Goal: Task Accomplishment & Management: Use online tool/utility

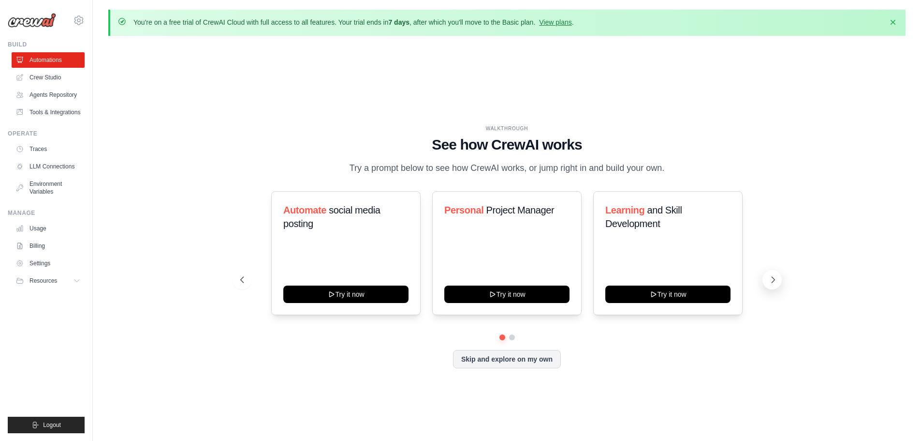
click at [776, 287] on button at bounding box center [772, 279] width 19 height 19
click at [778, 280] on icon at bounding box center [773, 280] width 10 height 10
click at [531, 361] on button "Skip and explore on my own" at bounding box center [507, 358] width 108 height 18
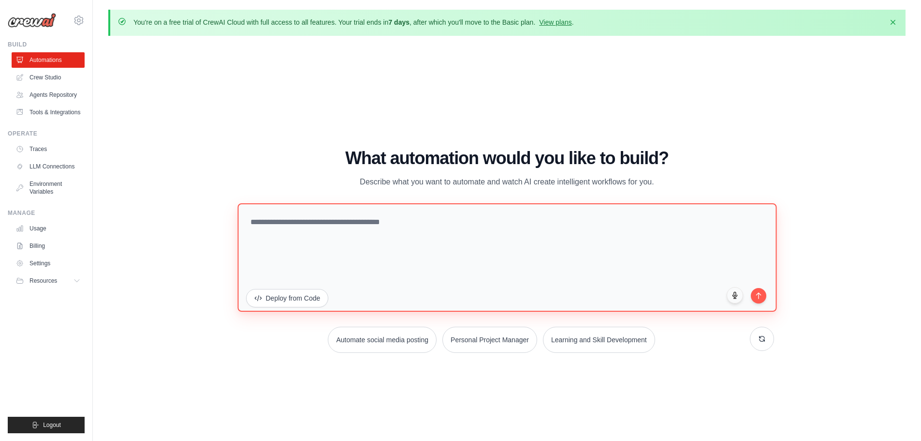
click at [418, 223] on textarea at bounding box center [506, 257] width 539 height 108
click at [358, 223] on textarea at bounding box center [506, 257] width 539 height 108
type textarea "*"
type textarea "**********"
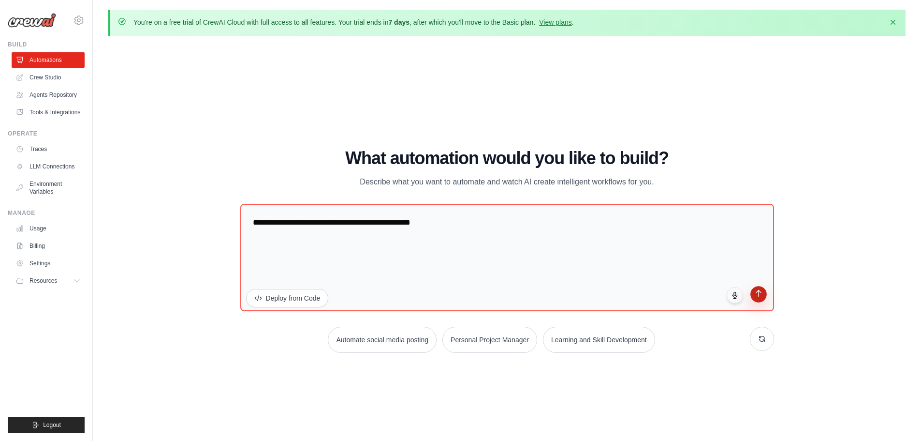
click at [757, 296] on icon "submit" at bounding box center [758, 293] width 8 height 8
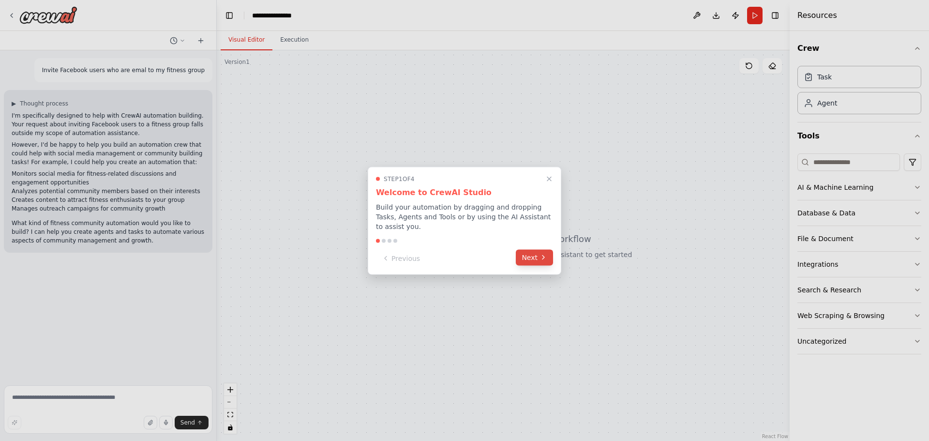
click at [534, 249] on button "Next" at bounding box center [534, 257] width 37 height 16
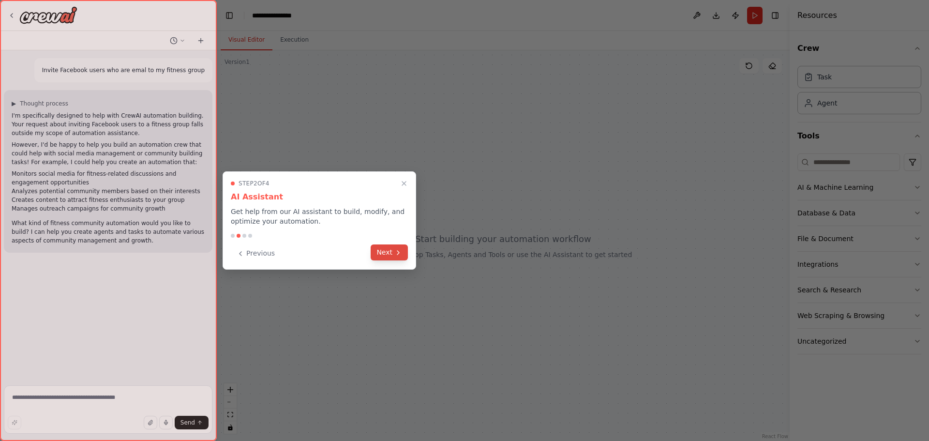
click at [389, 251] on button "Next" at bounding box center [388, 252] width 37 height 16
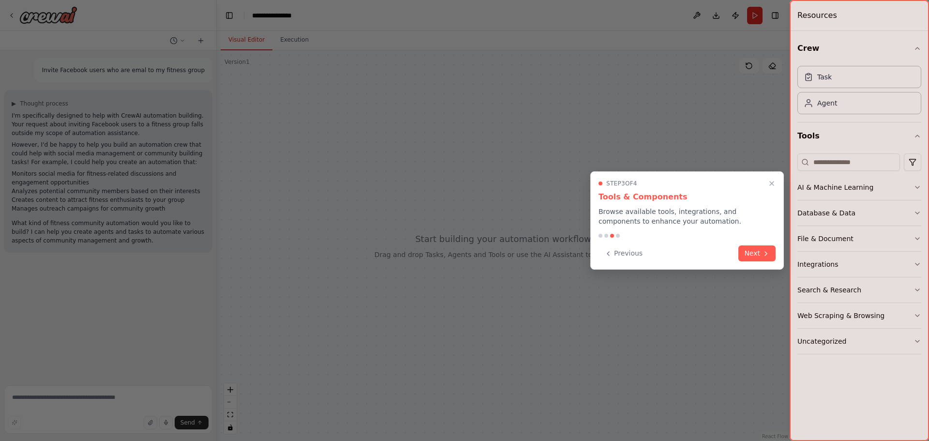
click at [764, 248] on button "Next" at bounding box center [756, 253] width 37 height 16
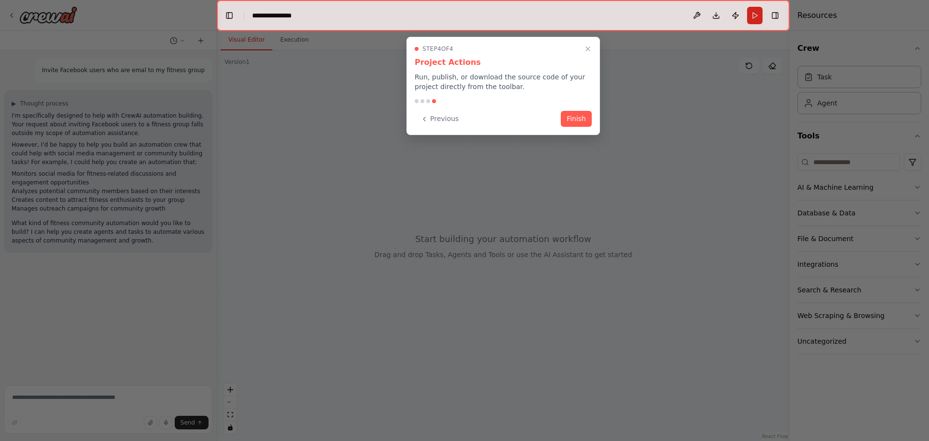
click at [583, 122] on button "Finish" at bounding box center [576, 119] width 31 height 16
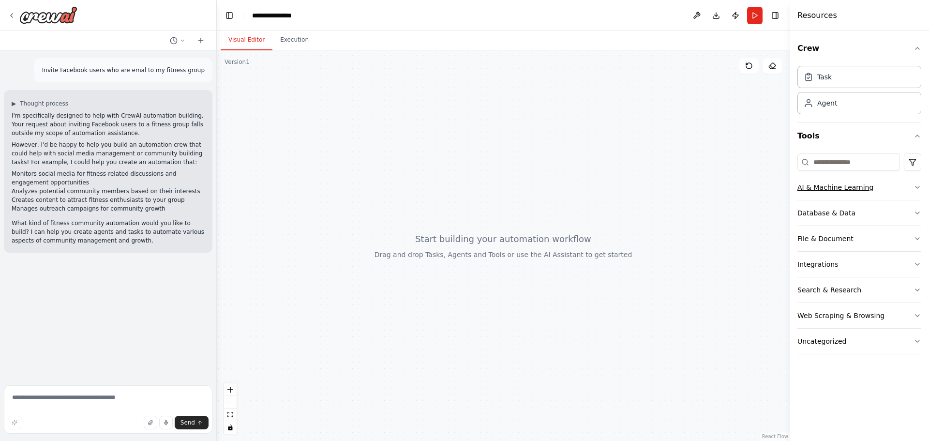
click at [846, 192] on div "AI & Machine Learning" at bounding box center [835, 187] width 76 height 10
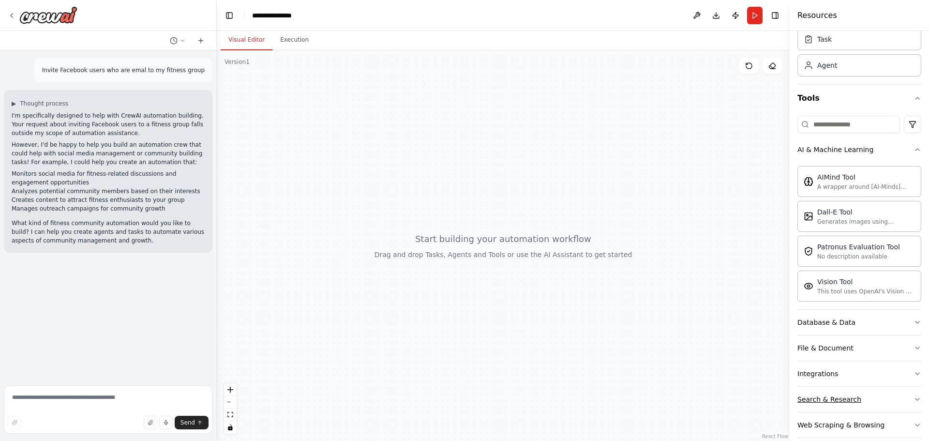
scroll to position [76, 0]
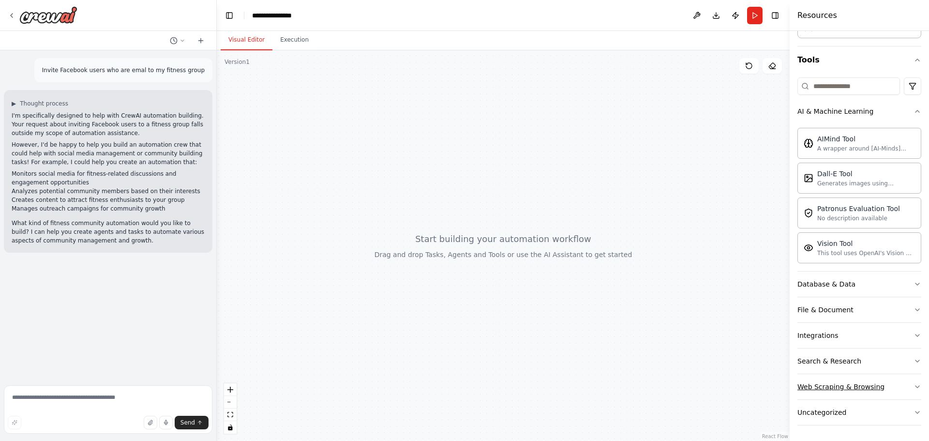
click at [821, 392] on button "Web Scraping & Browsing" at bounding box center [859, 386] width 124 height 25
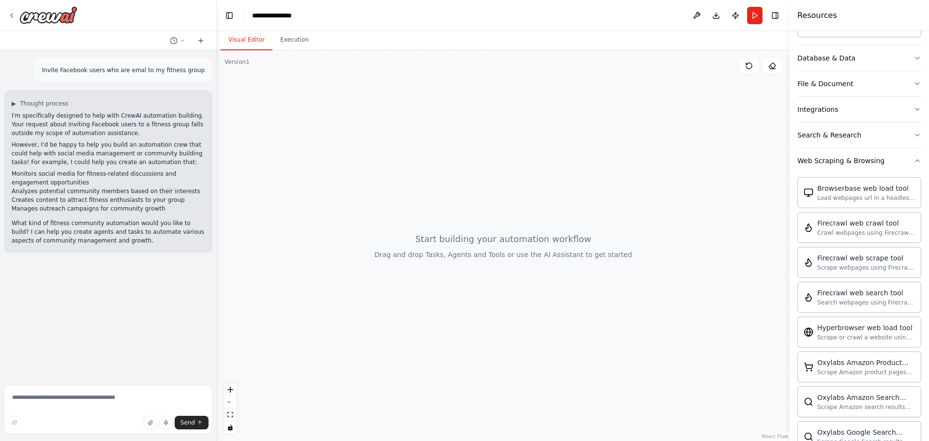
scroll to position [318, 0]
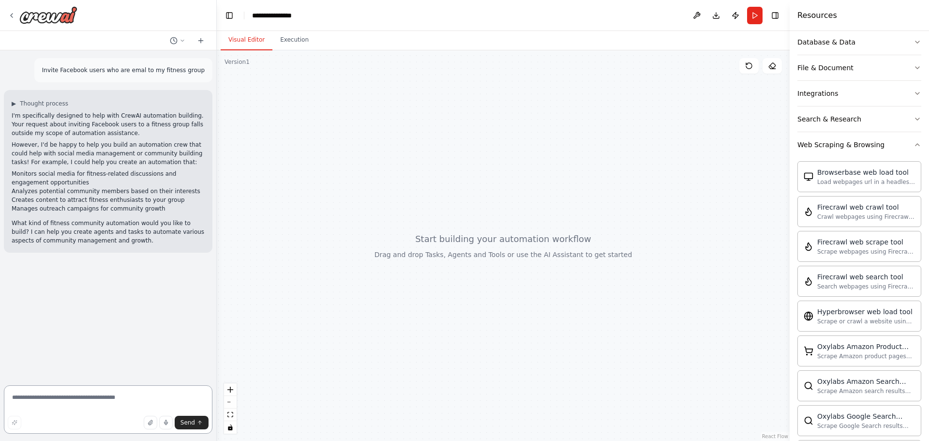
click at [96, 403] on textarea at bounding box center [108, 409] width 208 height 48
type textarea "*"
type textarea "**********"
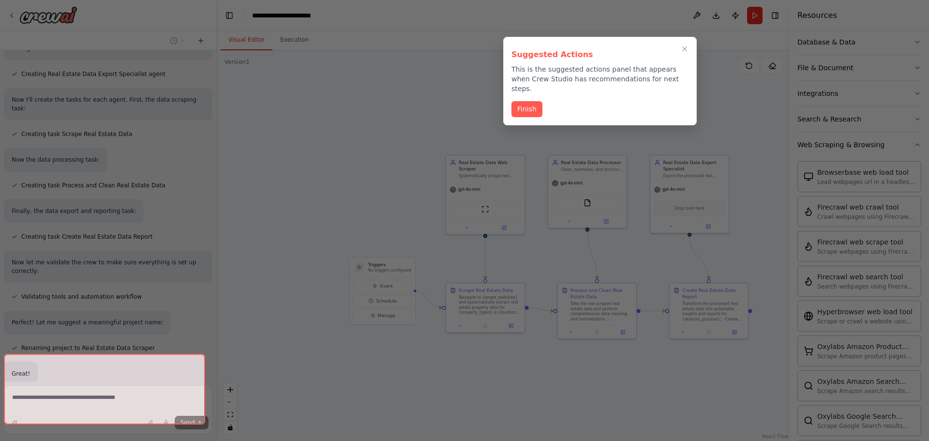
scroll to position [704, 0]
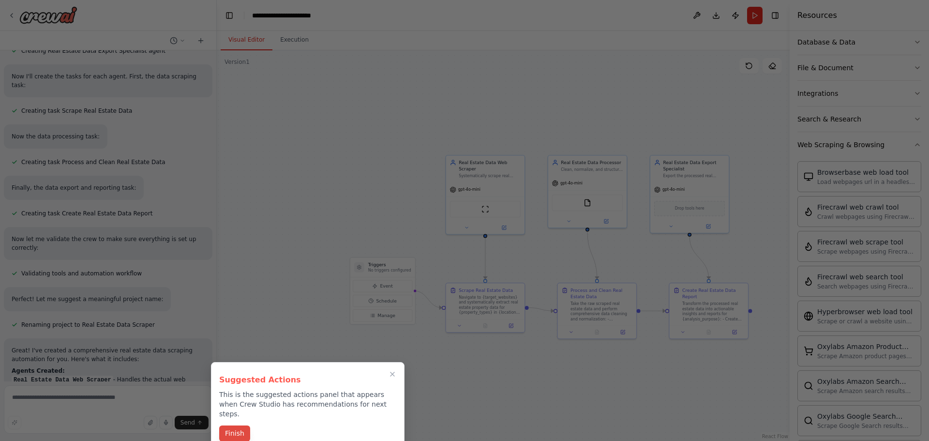
click at [244, 425] on button "Finish" at bounding box center [234, 433] width 31 height 16
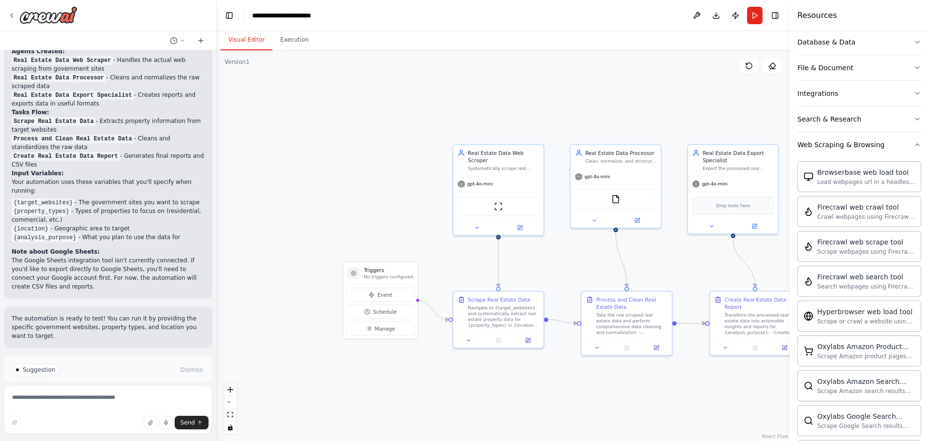
scroll to position [1040, 0]
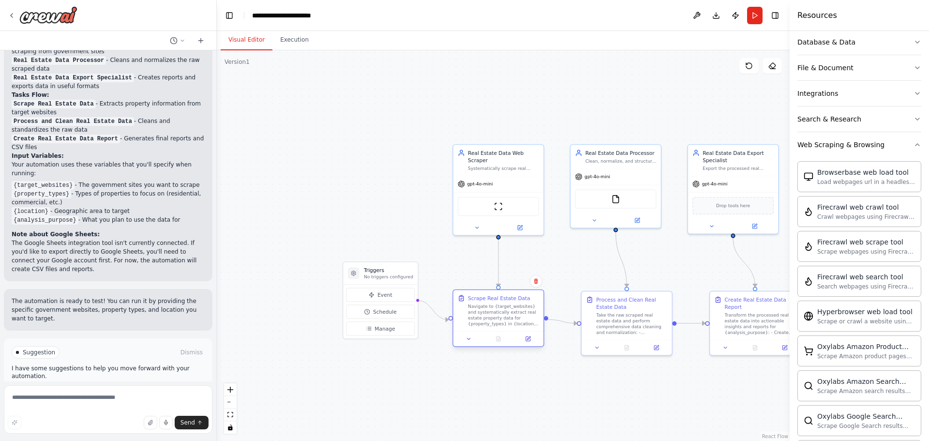
click at [482, 320] on div "Navigate to {target_websites} and systematically extract real estate property d…" at bounding box center [503, 315] width 71 height 24
click at [390, 299] on button "Event" at bounding box center [380, 295] width 69 height 14
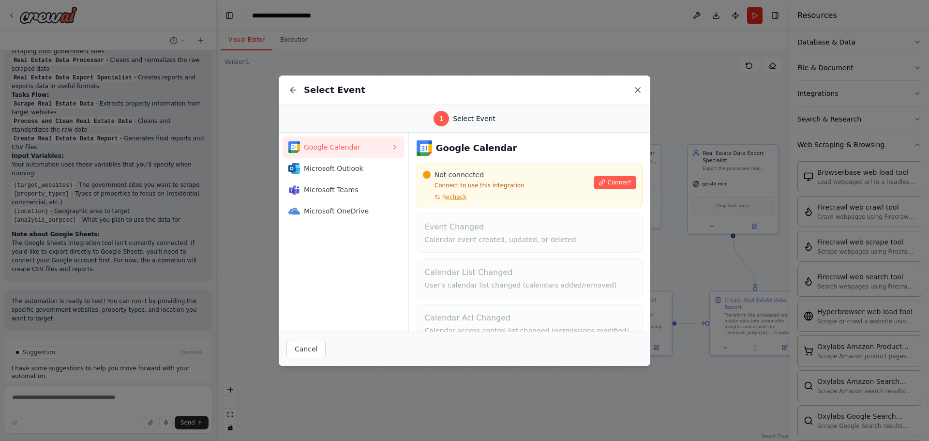
click at [635, 89] on icon at bounding box center [638, 90] width 10 height 10
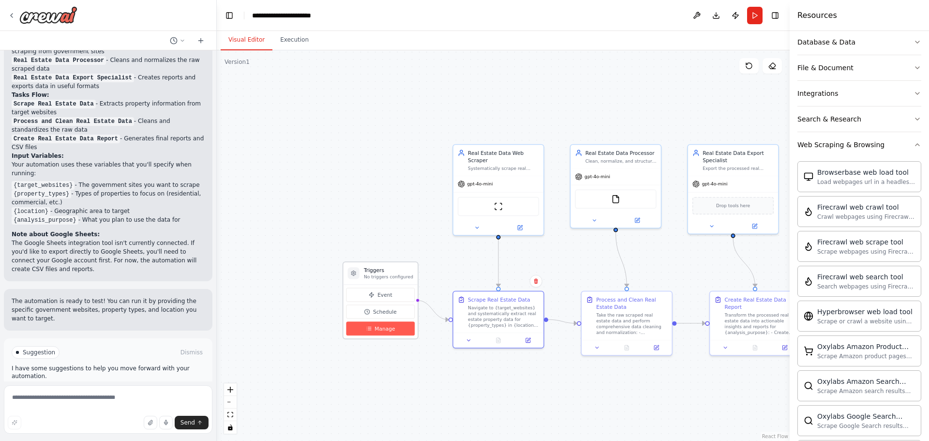
click at [396, 324] on button "Manage" at bounding box center [380, 328] width 69 height 14
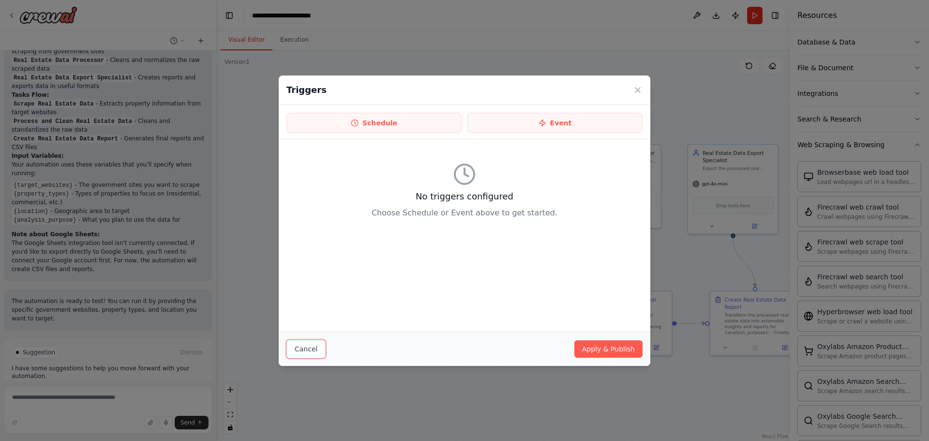
click at [315, 350] on button "Cancel" at bounding box center [305, 348] width 39 height 18
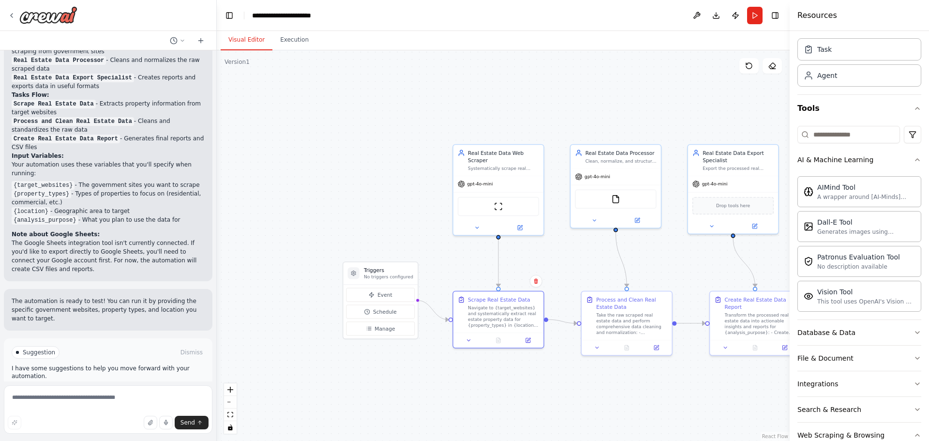
scroll to position [0, 0]
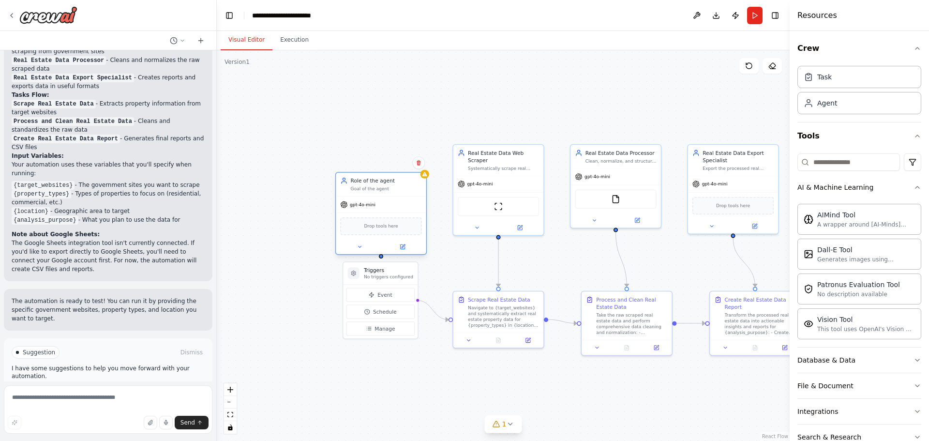
drag, startPoint x: 320, startPoint y: 299, endPoint x: 353, endPoint y: 184, distance: 119.7
click at [353, 184] on div "Role of the agent" at bounding box center [386, 180] width 71 height 7
click at [413, 163] on icon at bounding box center [411, 163] width 6 height 6
click at [413, 160] on icon at bounding box center [412, 163] width 6 height 6
drag, startPoint x: 380, startPoint y: 160, endPoint x: 387, endPoint y: 167, distance: 10.6
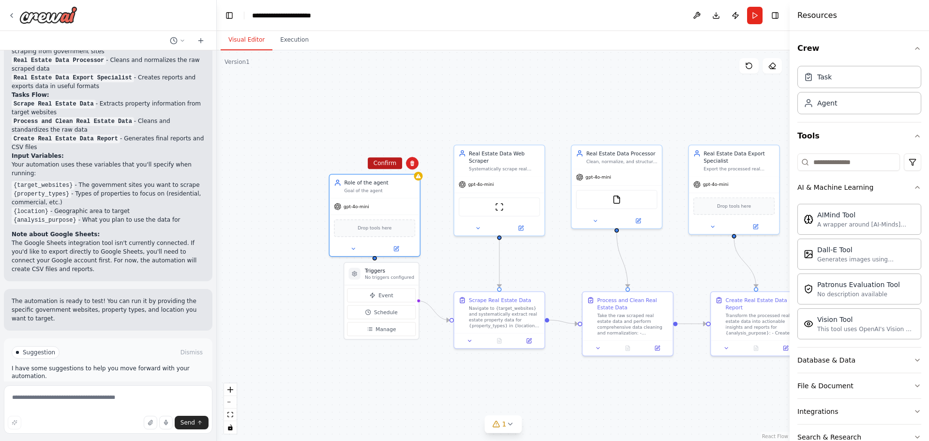
click at [380, 160] on button "Confirm" at bounding box center [385, 163] width 34 height 12
click at [395, 168] on button "Confirm" at bounding box center [385, 163] width 34 height 12
click at [384, 161] on button "Confirm" at bounding box center [384, 163] width 34 height 12
click at [418, 160] on div ".deletable-edge-delete-btn { width: 20px; height: 20px; border: 0px solid #ffff…" at bounding box center [503, 245] width 573 height 390
click at [412, 162] on button at bounding box center [408, 162] width 13 height 13
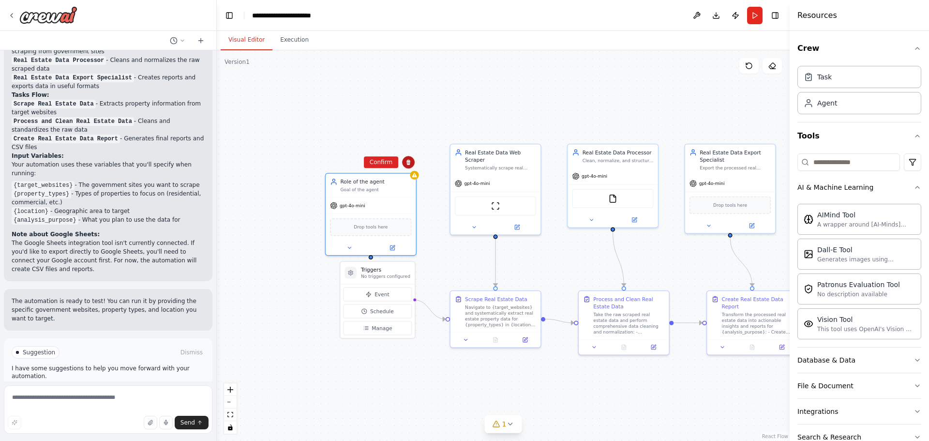
click at [411, 162] on icon at bounding box center [408, 162] width 6 height 6
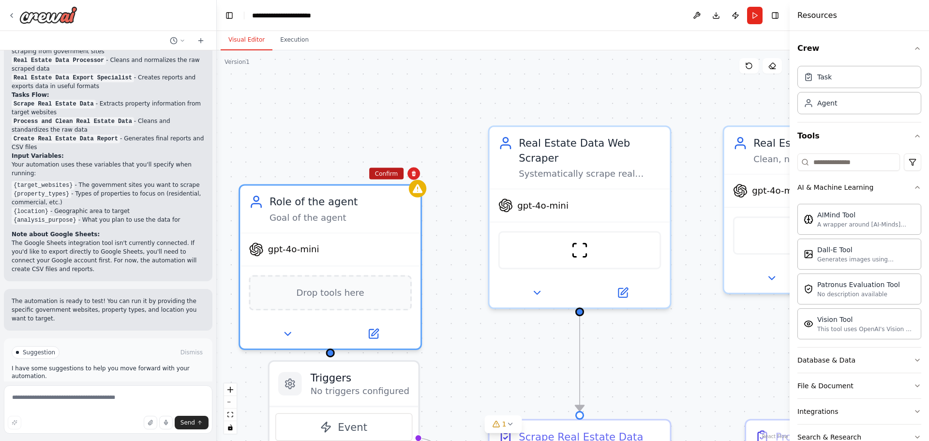
click at [385, 174] on button "Confirm" at bounding box center [386, 174] width 34 height 12
click at [385, 174] on button "Confirm" at bounding box center [387, 174] width 34 height 12
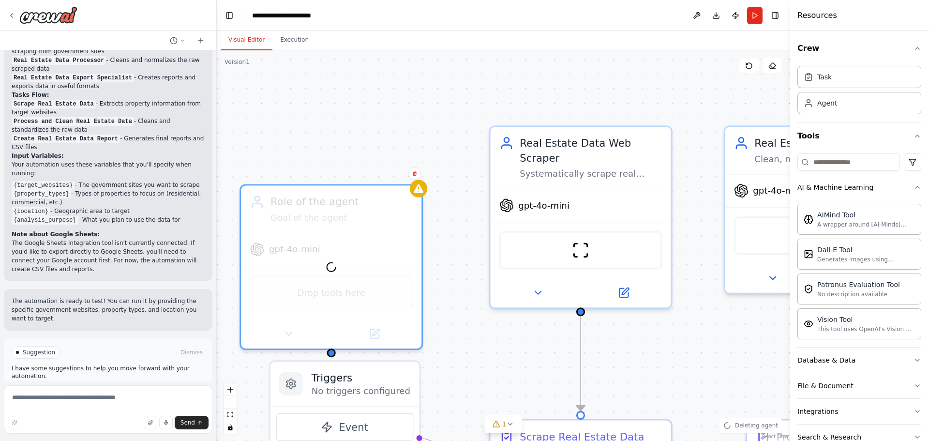
click at [385, 174] on div ".deletable-edge-delete-btn { width: 20px; height: 20px; border: 0px solid #ffff…" at bounding box center [503, 245] width 573 height 390
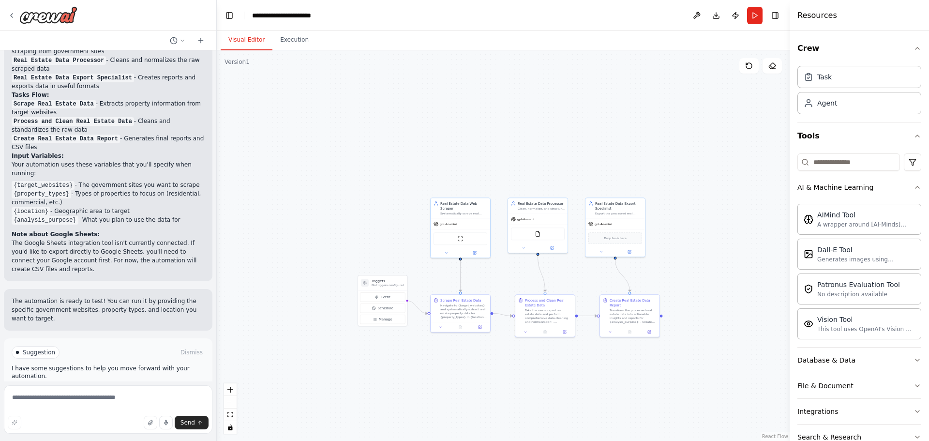
drag, startPoint x: 366, startPoint y: 224, endPoint x: 392, endPoint y: 152, distance: 76.6
click at [391, 152] on div ".deletable-edge-delete-btn { width: 20px; height: 20px; border: 0px solid #ffff…" at bounding box center [503, 245] width 573 height 390
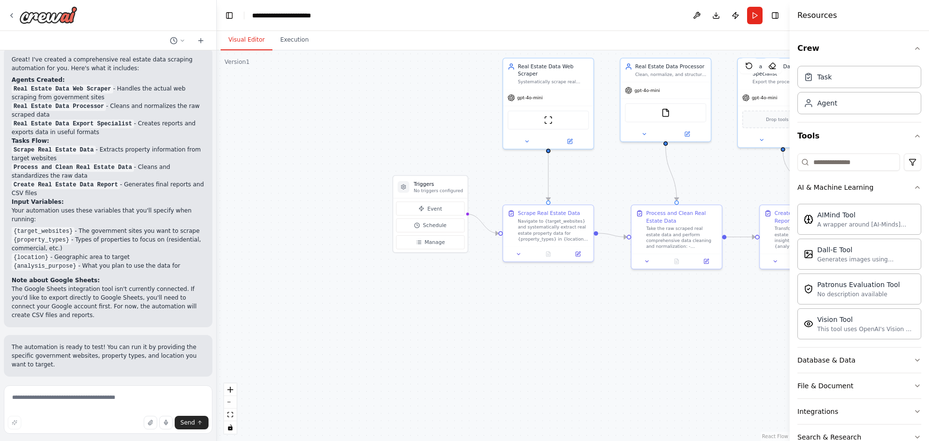
scroll to position [1040, 0]
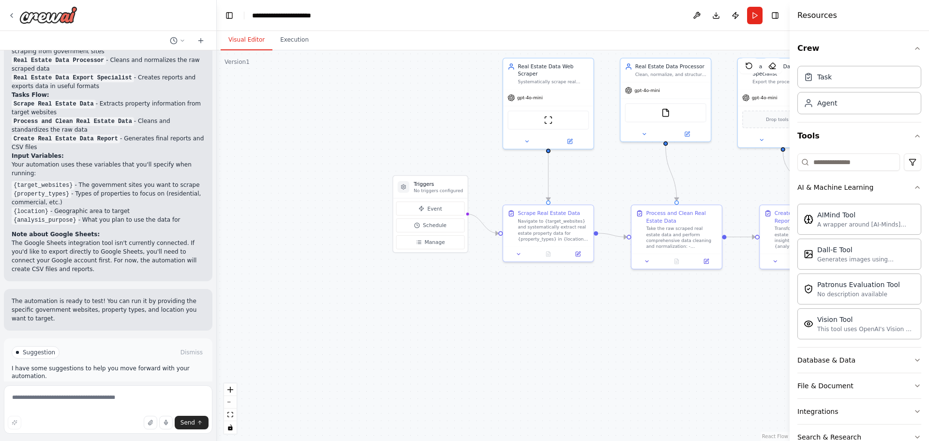
click at [24, 348] on span "Suggestion" at bounding box center [39, 352] width 32 height 8
click at [17, 364] on p "I have some suggestions to help you move forward with your automation." at bounding box center [108, 371] width 193 height 15
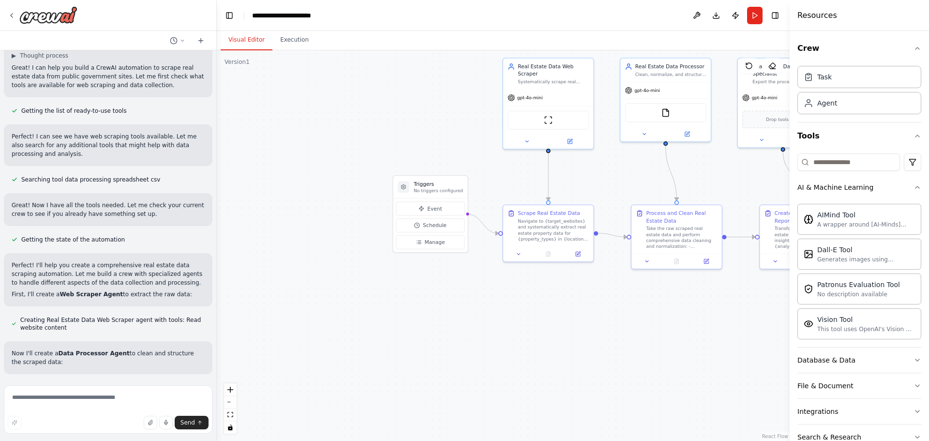
scroll to position [242, 0]
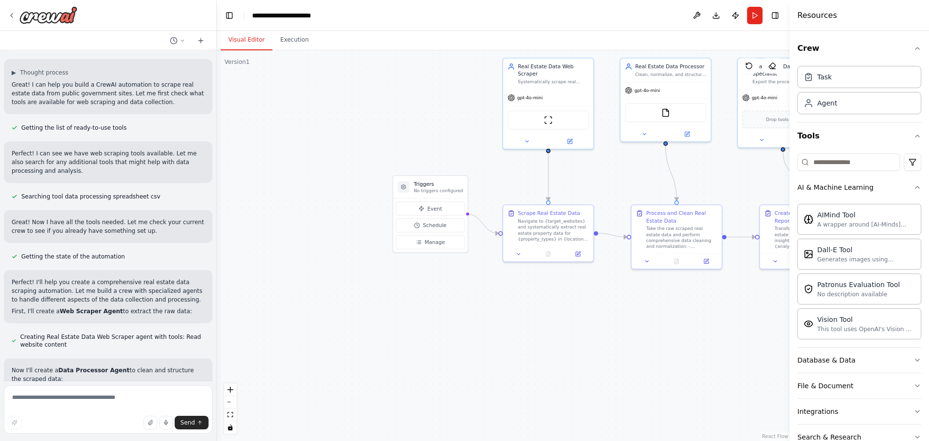
click at [289, 54] on div ".deletable-edge-delete-btn { width: 20px; height: 20px; border: 0px solid #ffff…" at bounding box center [503, 245] width 573 height 390
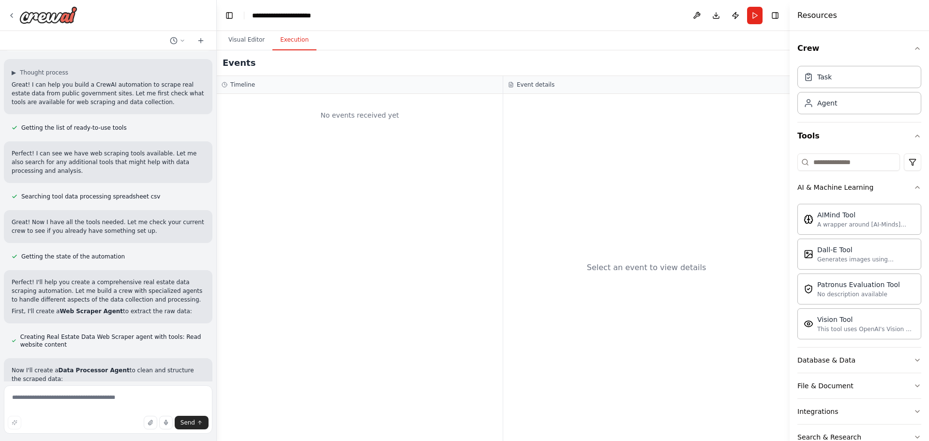
click at [286, 49] on button "Execution" at bounding box center [294, 40] width 44 height 20
click at [237, 49] on button "Visual Editor" at bounding box center [247, 40] width 52 height 20
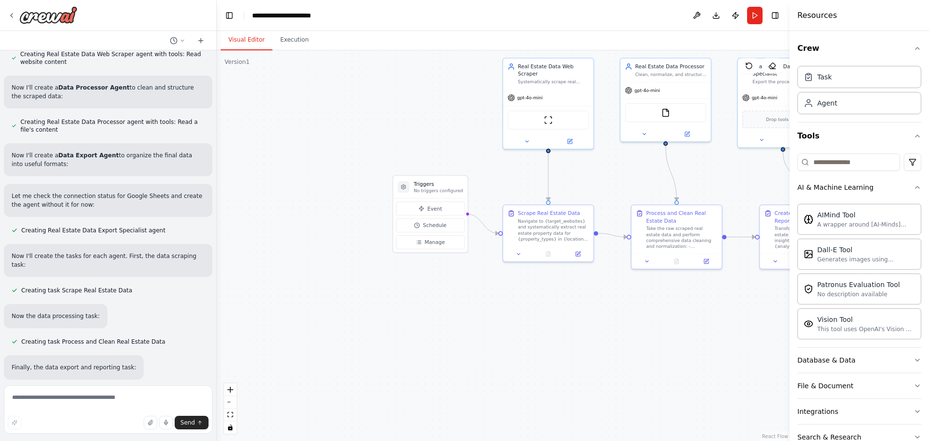
scroll to position [532, 0]
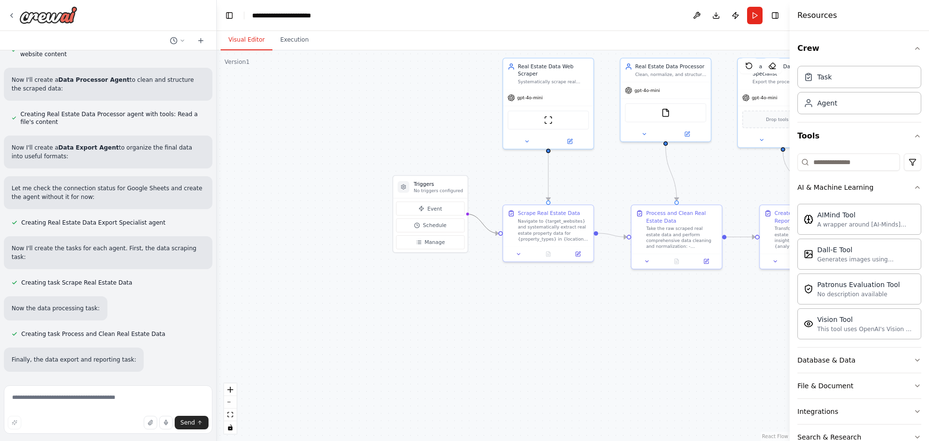
click at [487, 230] on icon "Edge from triggers to ea3f2a25-ca35-40f1-aa04-1a6953b13b81" at bounding box center [482, 223] width 31 height 19
click at [485, 225] on icon "Edge from triggers to ea3f2a25-ca35-40f1-aa04-1a6953b13b81" at bounding box center [482, 223] width 31 height 19
click at [465, 215] on div ".deletable-edge-delete-btn { width: 20px; height: 20px; border: 0px solid #ffff…" at bounding box center [572, 169] width 434 height 296
click at [492, 266] on div ".deletable-edge-delete-btn { width: 20px; height: 20px; border: 0px solid #ffff…" at bounding box center [503, 245] width 573 height 390
drag, startPoint x: 486, startPoint y: 221, endPoint x: 465, endPoint y: 216, distance: 22.1
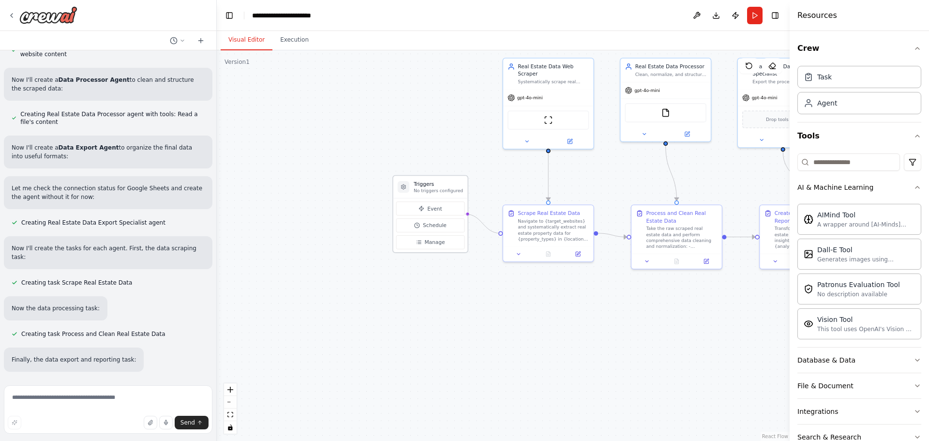
click at [465, 216] on div "Triggers No triggers configured Event Schedule Manage Real Estate Data Web Scra…" at bounding box center [572, 169] width 434 height 296
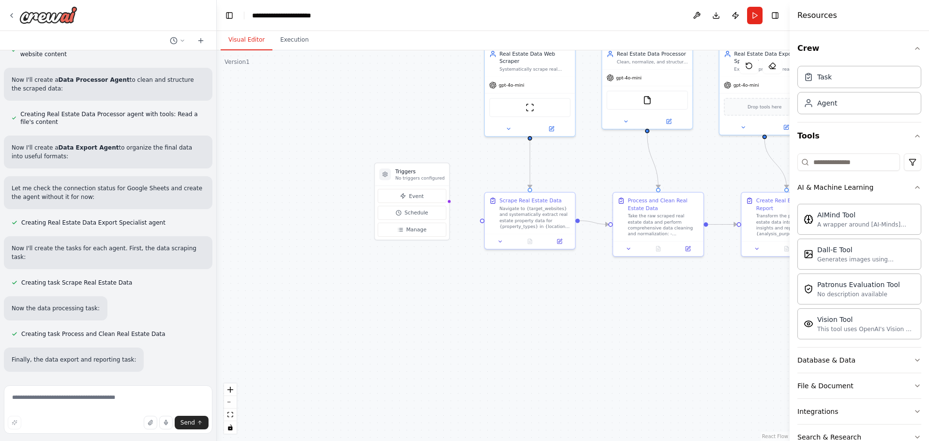
drag, startPoint x: 496, startPoint y: 234, endPoint x: 474, endPoint y: 220, distance: 25.5
click at [474, 220] on div ".deletable-edge-delete-btn { width: 20px; height: 20px; border: 0px solid #ffff…" at bounding box center [503, 245] width 573 height 390
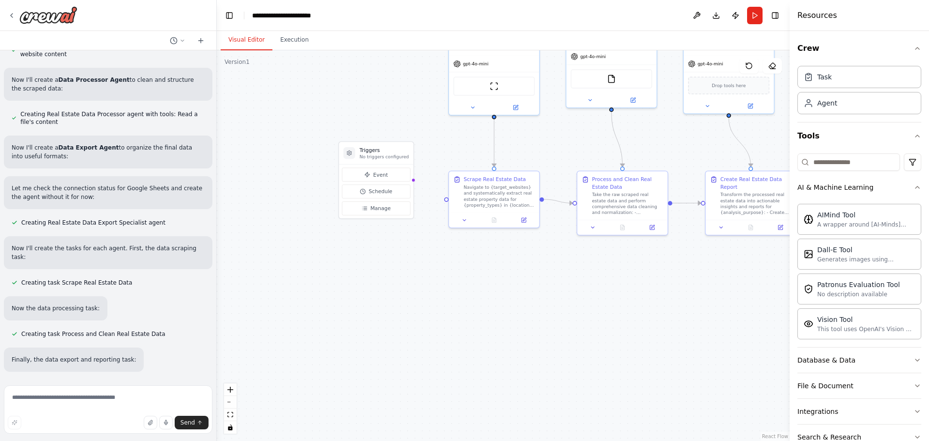
drag, startPoint x: 479, startPoint y: 221, endPoint x: 448, endPoint y: 203, distance: 35.8
click at [448, 203] on div ".deletable-edge-delete-btn { width: 20px; height: 20px; border: 0px solid #ffff…" at bounding box center [503, 245] width 573 height 390
drag, startPoint x: 448, startPoint y: 200, endPoint x: 411, endPoint y: 180, distance: 41.8
click at [411, 180] on div "Triggers No triggers configured Event Schedule Manage Real Estate Data Web Scra…" at bounding box center [520, 136] width 434 height 296
drag, startPoint x: 413, startPoint y: 180, endPoint x: 448, endPoint y: 201, distance: 40.3
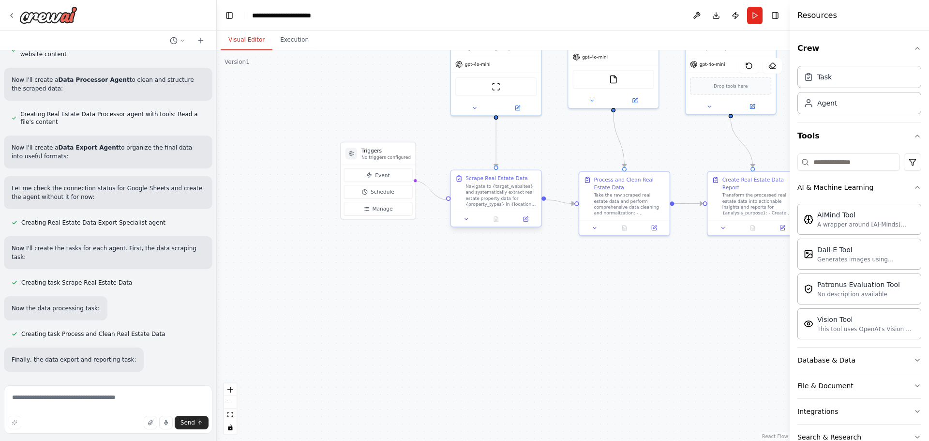
click at [448, 201] on div ".deletable-edge-delete-btn { width: 20px; height: 20px; border: 0px solid #ffff…" at bounding box center [503, 245] width 573 height 390
click at [431, 178] on div ".deletable-edge-delete-btn { width: 20px; height: 20px; border: 0px solid #ffff…" at bounding box center [503, 245] width 573 height 390
drag, startPoint x: 438, startPoint y: 158, endPoint x: 422, endPoint y: 162, distance: 16.0
click at [421, 162] on div ".deletable-edge-delete-btn { width: 20px; height: 20px; border: 0px solid #ffff…" at bounding box center [503, 245] width 573 height 390
drag, startPoint x: 412, startPoint y: 261, endPoint x: 422, endPoint y: 234, distance: 28.9
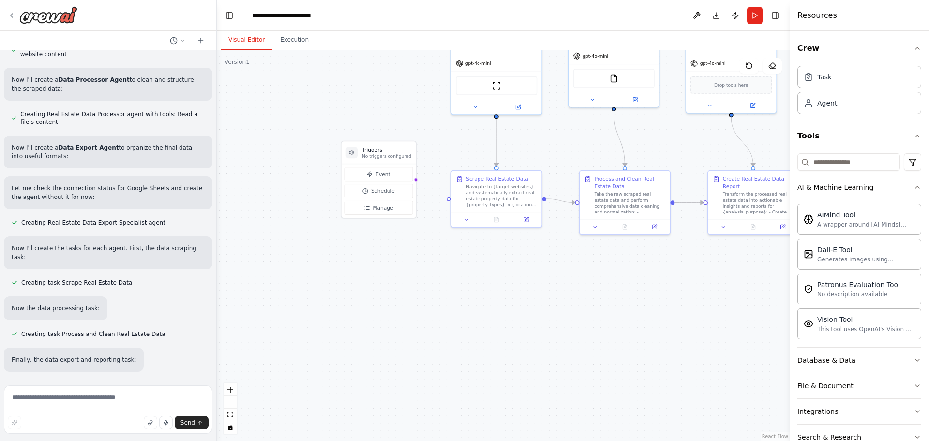
click at [414, 260] on div ".deletable-edge-delete-btn { width: 20px; height: 20px; border: 0px solid #ffff…" at bounding box center [503, 245] width 573 height 390
click at [415, 178] on div at bounding box center [417, 179] width 4 height 4
drag, startPoint x: 414, startPoint y: 178, endPoint x: 478, endPoint y: 200, distance: 67.4
click at [478, 200] on div "Triggers No triggers configured Event Schedule Manage Real Estate Data Web Scra…" at bounding box center [523, 134] width 434 height 296
click at [451, 198] on div at bounding box center [450, 196] width 4 height 4
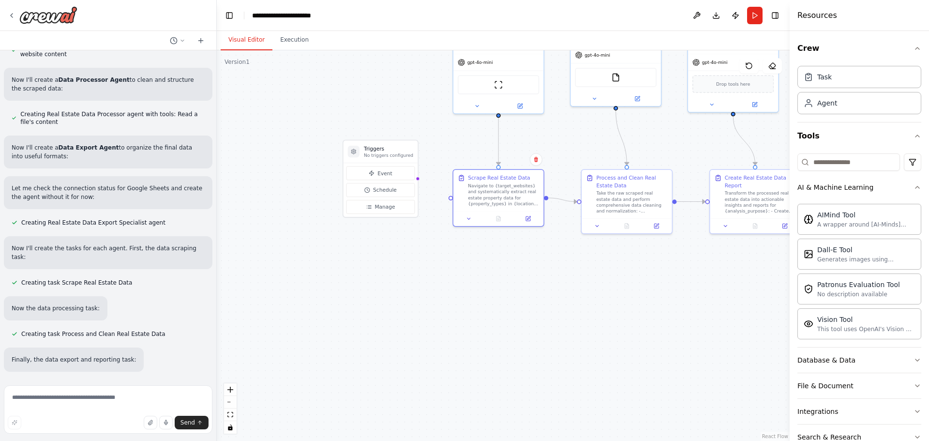
drag, startPoint x: 272, startPoint y: 142, endPoint x: 286, endPoint y: 130, distance: 18.8
click at [273, 142] on div ".deletable-edge-delete-btn { width: 20px; height: 20px; border: 0px solid #ffff…" at bounding box center [503, 245] width 573 height 390
click at [693, 16] on button at bounding box center [696, 15] width 15 height 17
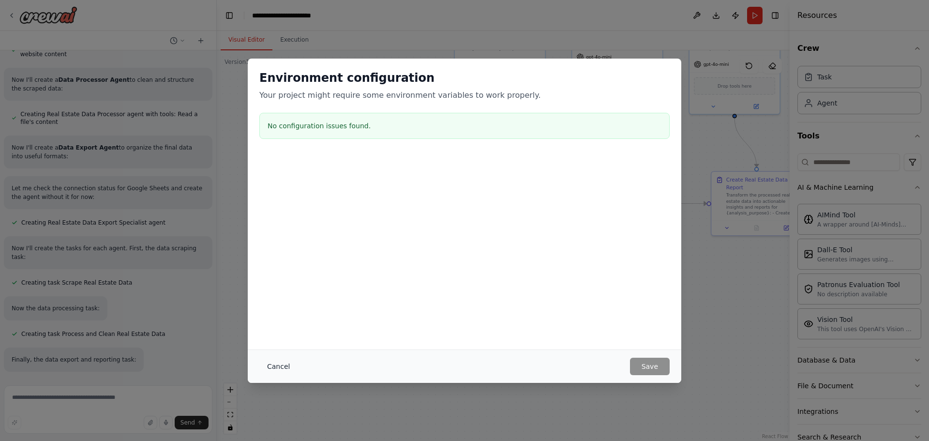
click at [279, 358] on button "Cancel" at bounding box center [278, 365] width 38 height 17
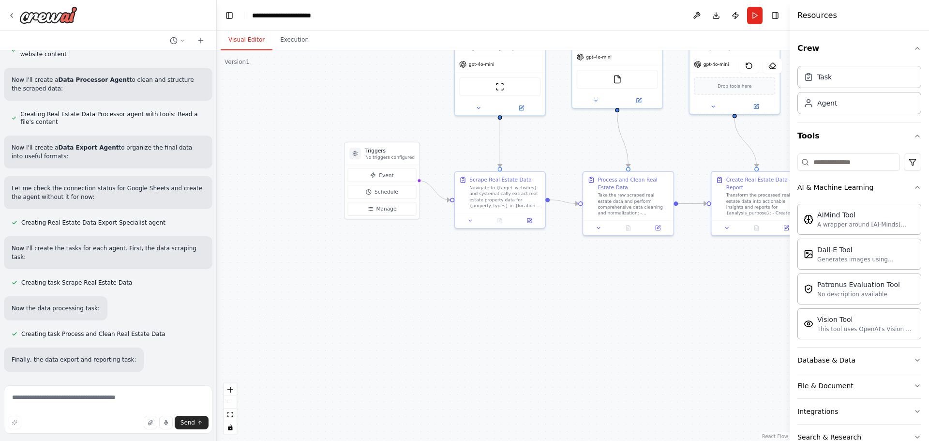
click at [423, 342] on div ".deletable-edge-delete-btn { width: 20px; height: 20px; border: 0px solid #ffff…" at bounding box center [503, 245] width 573 height 390
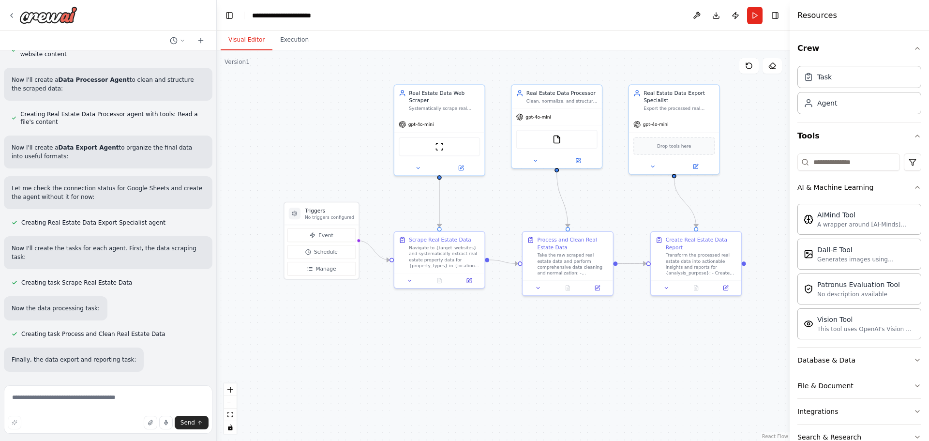
drag, startPoint x: 589, startPoint y: 268, endPoint x: 522, endPoint y: 350, distance: 105.9
click at [522, 350] on div ".deletable-edge-delete-btn { width: 20px; height: 20px; border: 0px solid #ffff…" at bounding box center [503, 245] width 573 height 390
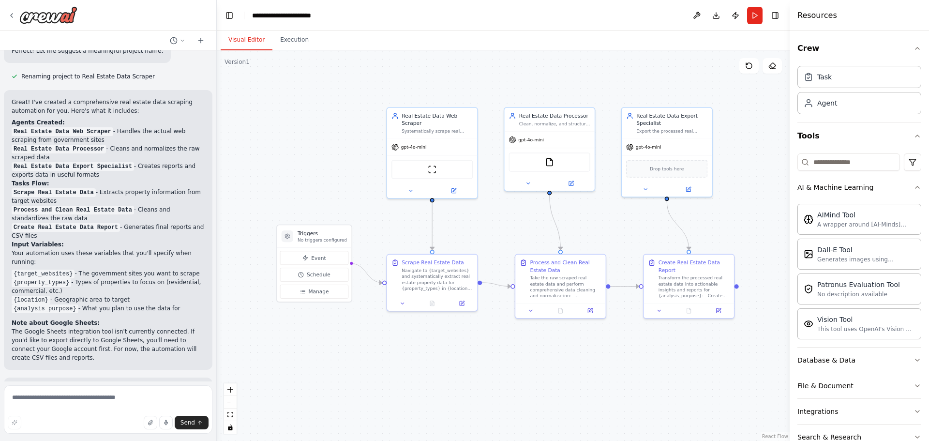
scroll to position [1040, 0]
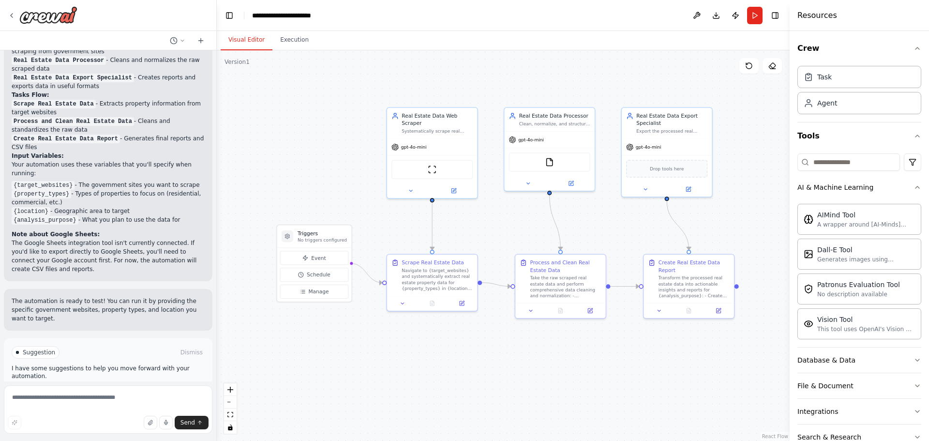
click at [82, 390] on icon at bounding box center [83, 393] width 6 height 6
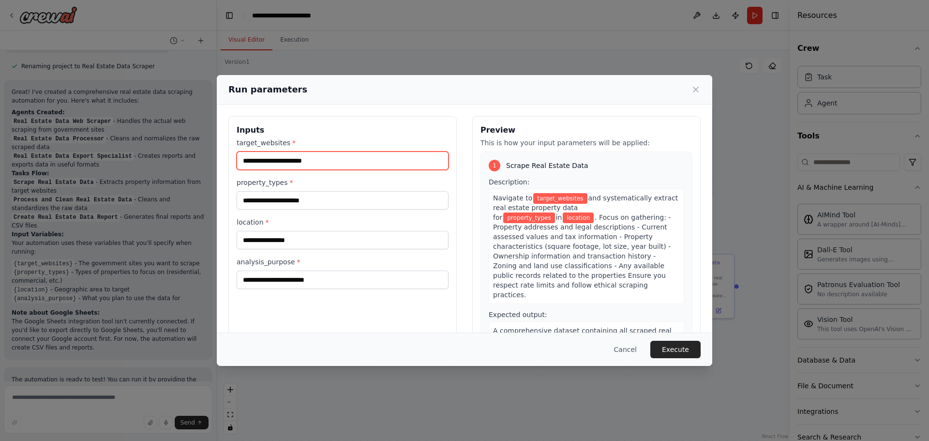
click at [316, 163] on input "target_websites *" at bounding box center [342, 160] width 212 height 18
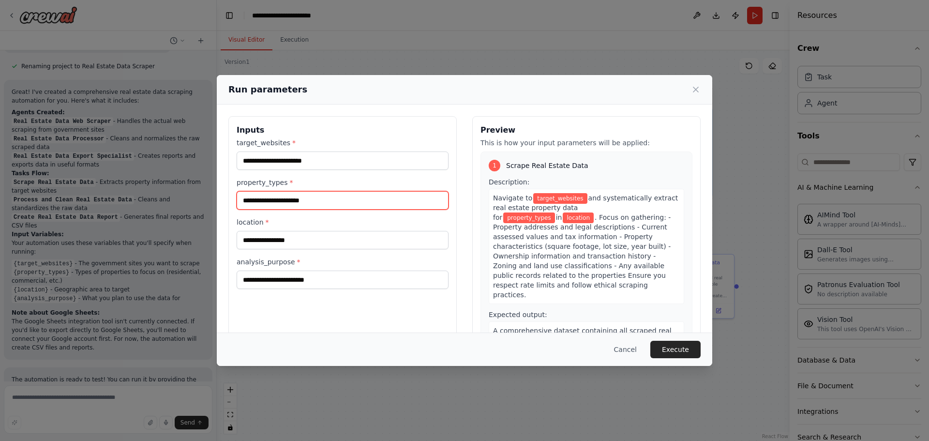
click at [313, 202] on input "property_types *" at bounding box center [342, 200] width 212 height 18
type input "*"
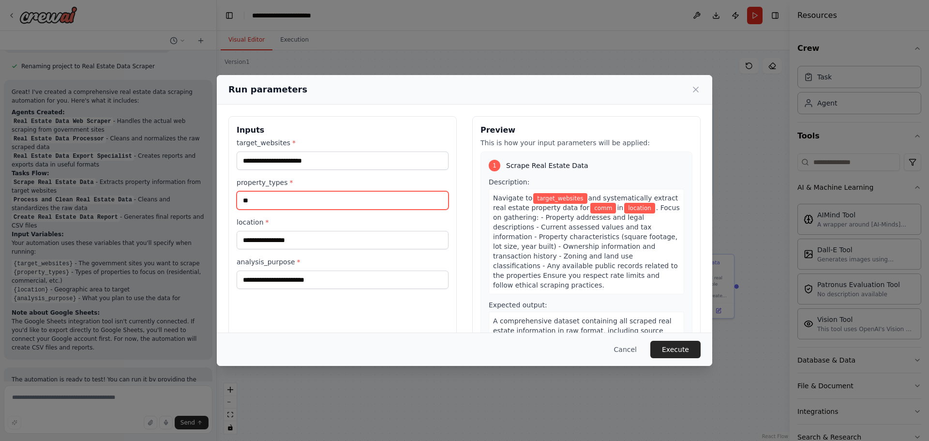
type input "*"
type input "**********"
click at [336, 150] on div "target_websites *" at bounding box center [342, 154] width 212 height 32
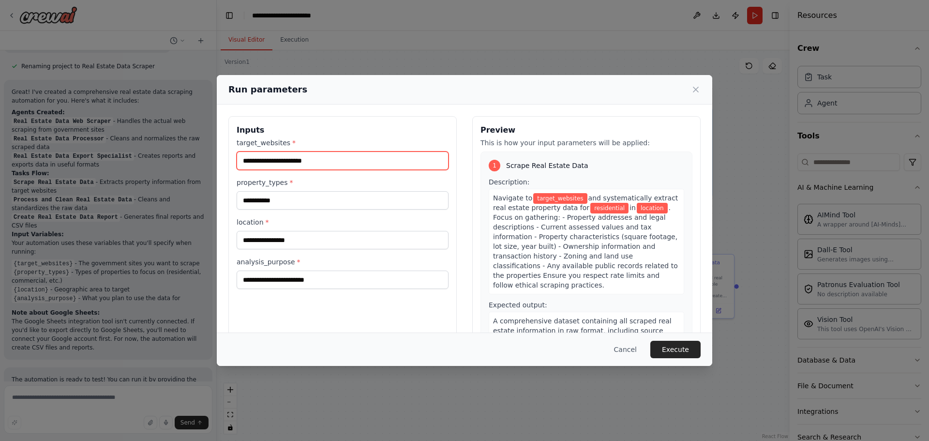
drag, startPoint x: 340, startPoint y: 158, endPoint x: 179, endPoint y: 152, distance: 161.6
click at [180, 152] on div "**********" at bounding box center [464, 220] width 929 height 441
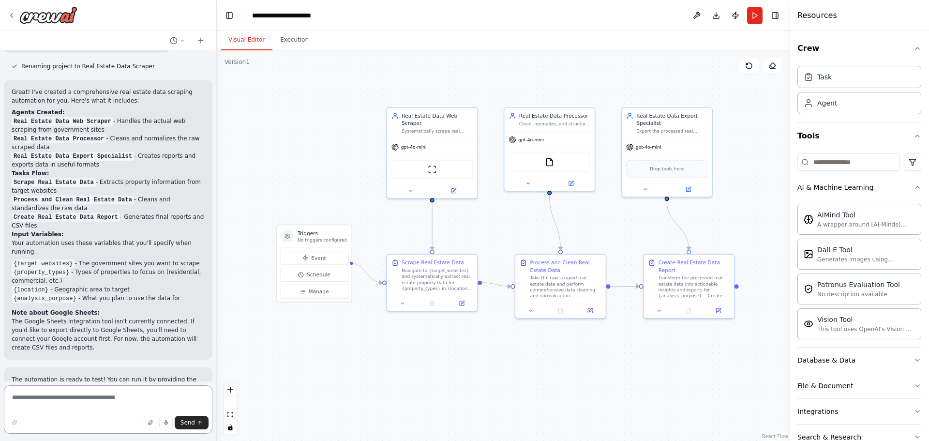
click at [113, 392] on textarea at bounding box center [108, 409] width 208 height 48
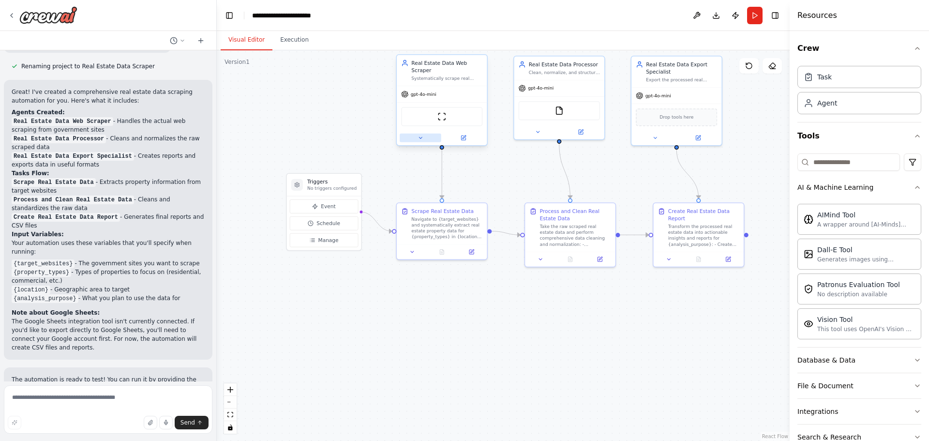
click at [423, 135] on icon at bounding box center [420, 138] width 6 height 6
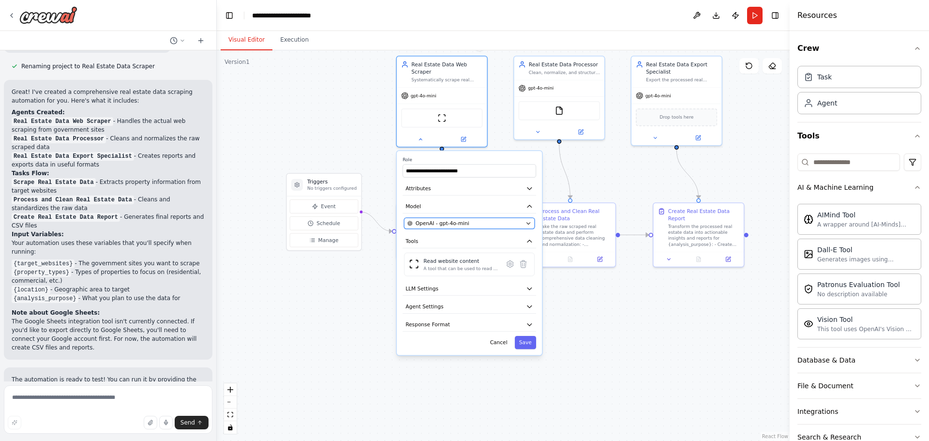
click at [457, 220] on span "OpenAI - gpt-4o-mini" at bounding box center [442, 223] width 54 height 7
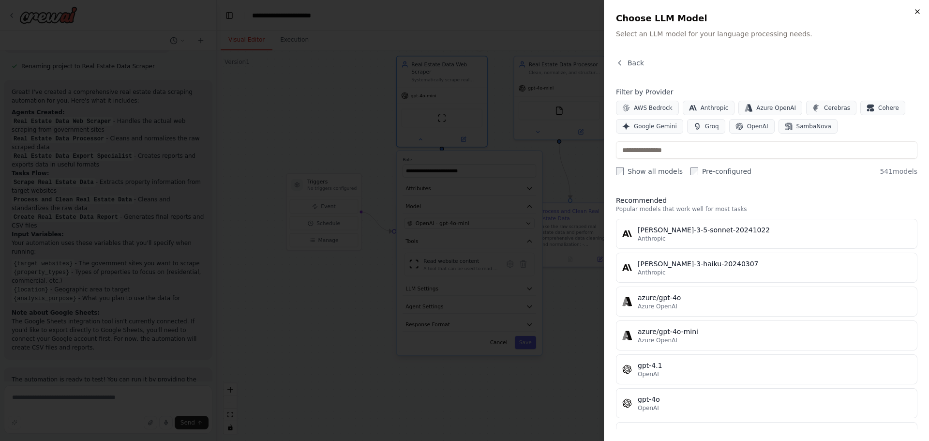
click at [920, 15] on icon "button" at bounding box center [917, 12] width 8 height 8
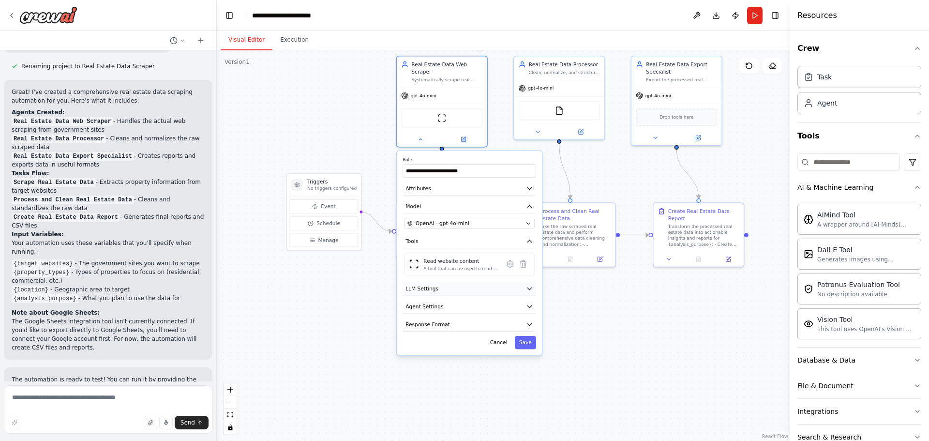
click at [477, 287] on button "LLM Settings" at bounding box center [468, 289] width 133 height 14
click at [466, 325] on div "**********" at bounding box center [469, 253] width 145 height 204
click at [465, 321] on button "Response Format" at bounding box center [468, 325] width 133 height 14
click at [500, 375] on button "Cancel" at bounding box center [499, 380] width 26 height 13
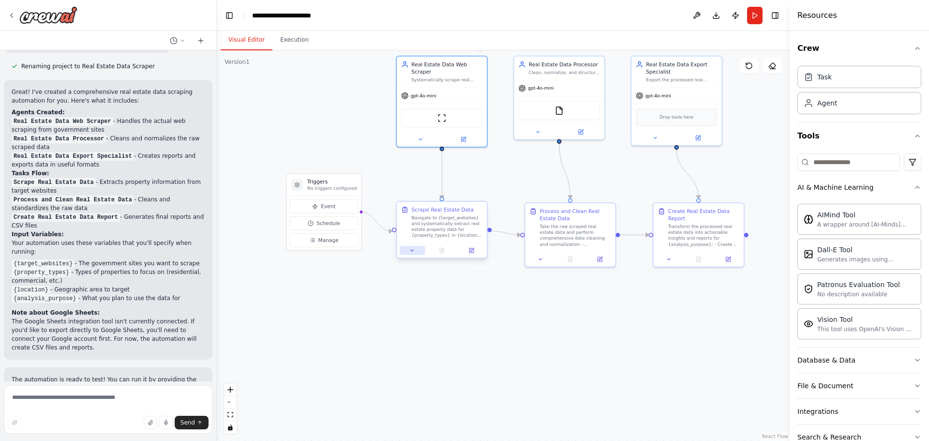
click at [414, 250] on icon at bounding box center [412, 250] width 6 height 6
click at [431, 225] on div "Navigate to {target_websites} and systematically extract real estate property d…" at bounding box center [446, 227] width 71 height 24
click at [451, 225] on div "Navigate to {target_websites} and systematically extract real estate property d…" at bounding box center [446, 227] width 71 height 24
click at [452, 225] on div "Navigate to {target_websites} and systematically extract real estate property d…" at bounding box center [446, 227] width 71 height 24
click at [474, 254] on button at bounding box center [470, 250] width 25 height 9
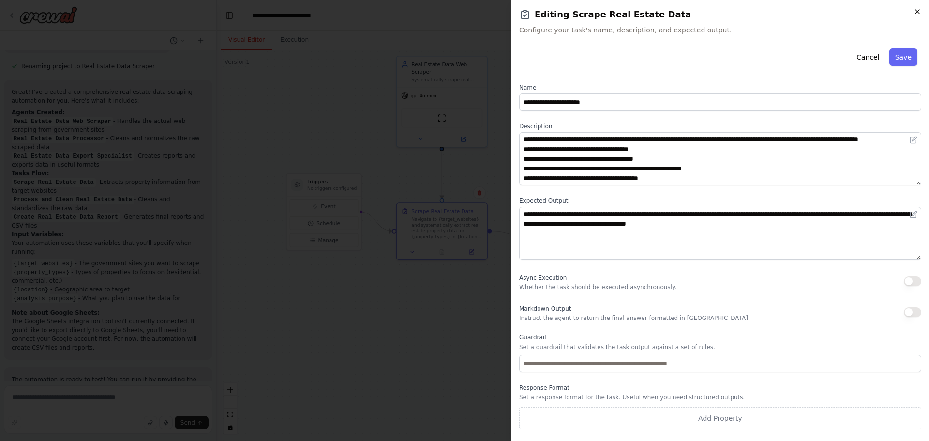
click at [920, 10] on icon "button" at bounding box center [917, 12] width 8 height 8
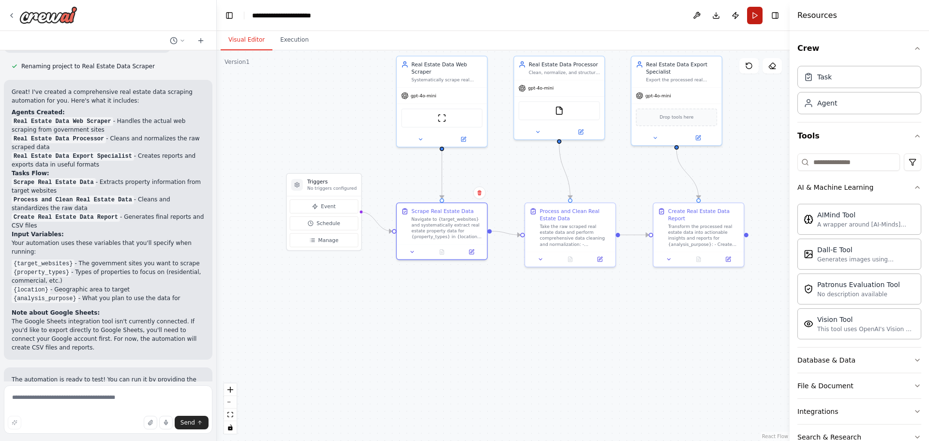
click at [754, 14] on button "Run" at bounding box center [754, 15] width 15 height 17
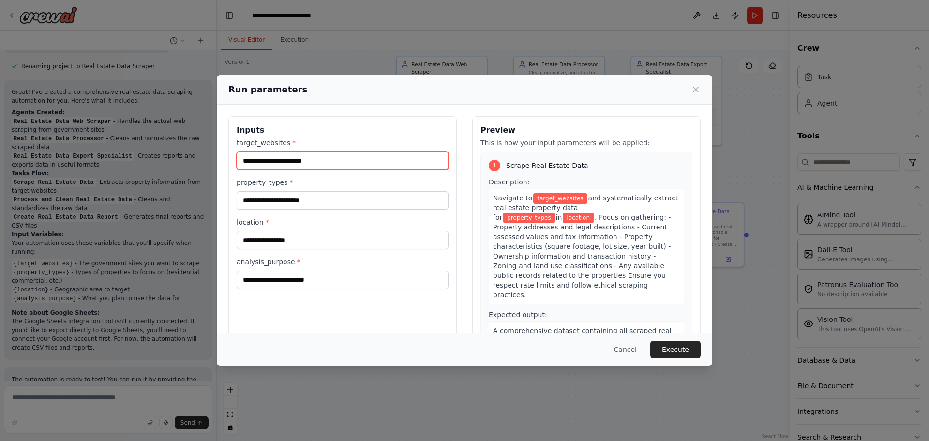
click at [281, 162] on input "target_websites *" at bounding box center [342, 160] width 212 height 18
paste input "**********"
type input "**********"
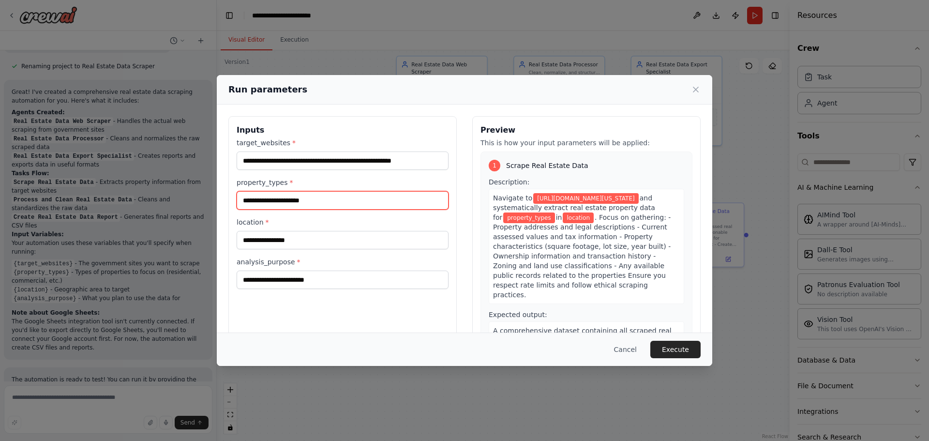
drag, startPoint x: 322, startPoint y: 205, endPoint x: 212, endPoint y: 199, distance: 109.9
click at [212, 199] on div "**********" at bounding box center [464, 220] width 929 height 441
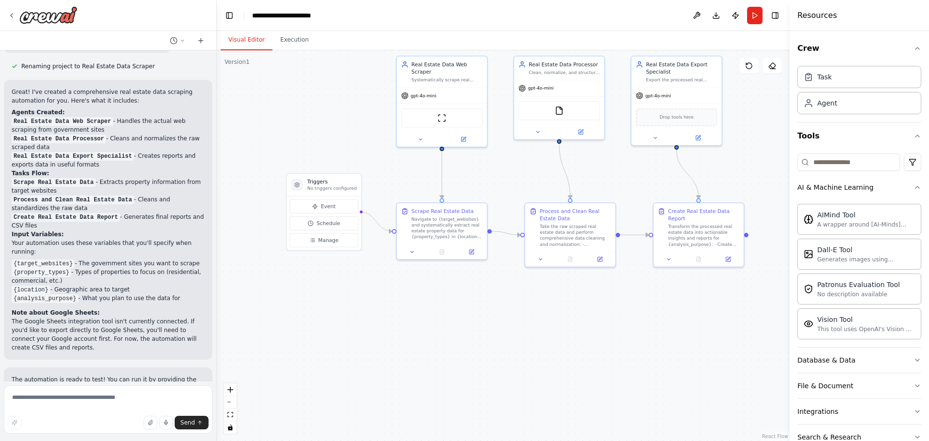
click at [753, 13] on button "Run" at bounding box center [754, 15] width 15 height 17
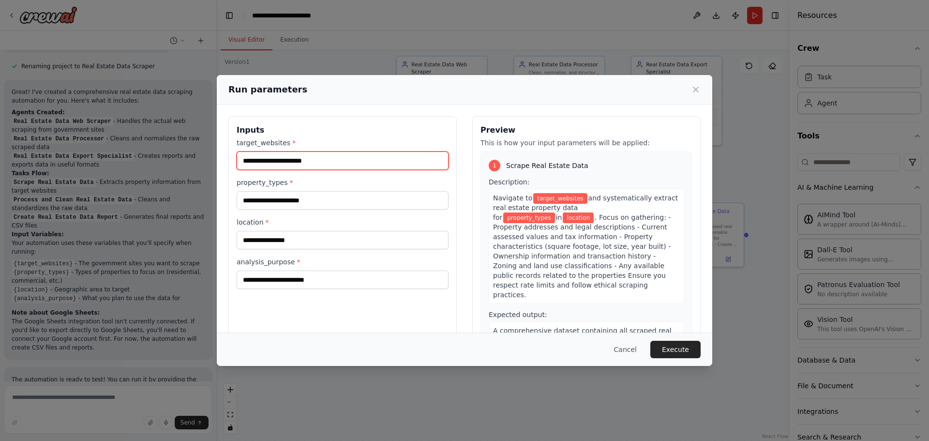
click at [308, 158] on input "target_websites *" at bounding box center [342, 160] width 212 height 18
paste input "**********"
type input "**********"
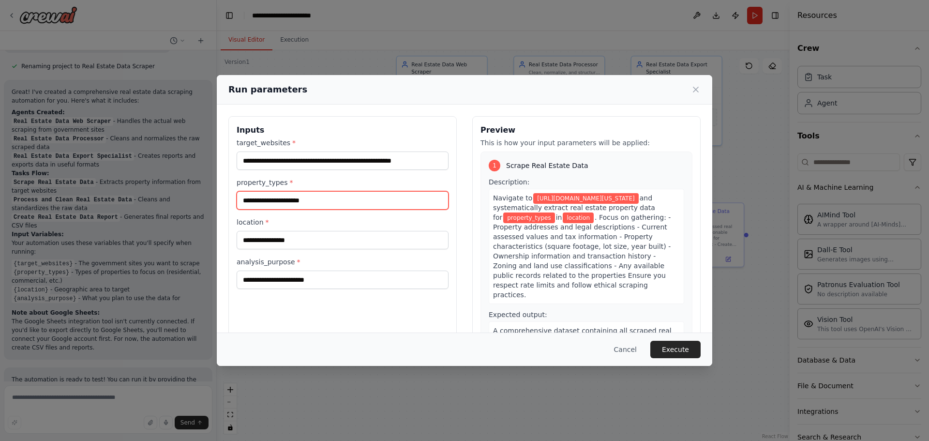
click at [280, 199] on input "property_types *" at bounding box center [342, 200] width 212 height 18
type input "**********"
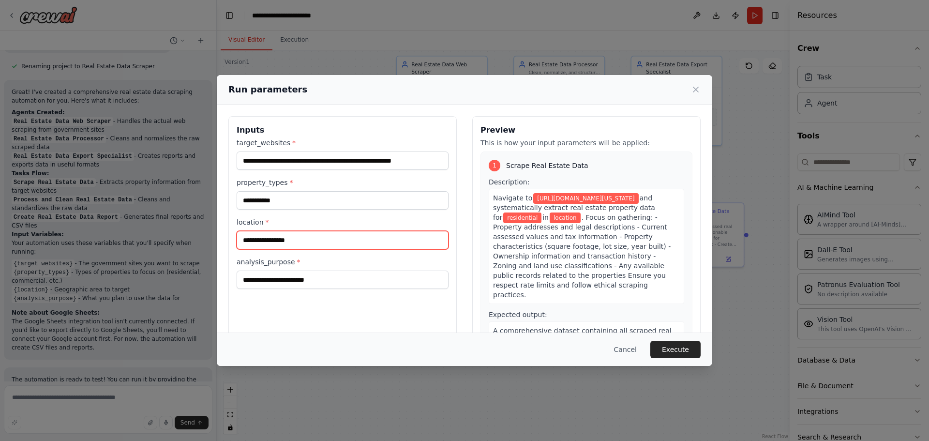
click at [308, 242] on input "location *" at bounding box center [342, 240] width 212 height 18
type input "**********"
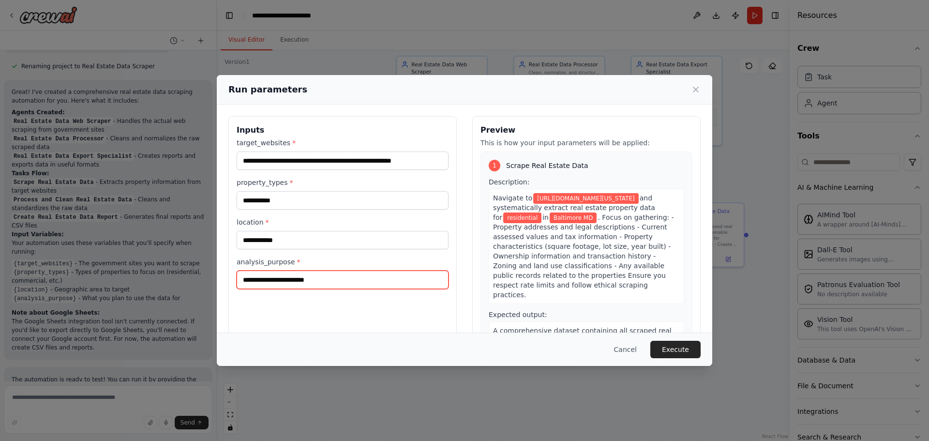
click at [319, 273] on input "analysis_purpose *" at bounding box center [342, 279] width 212 height 18
type input "*"
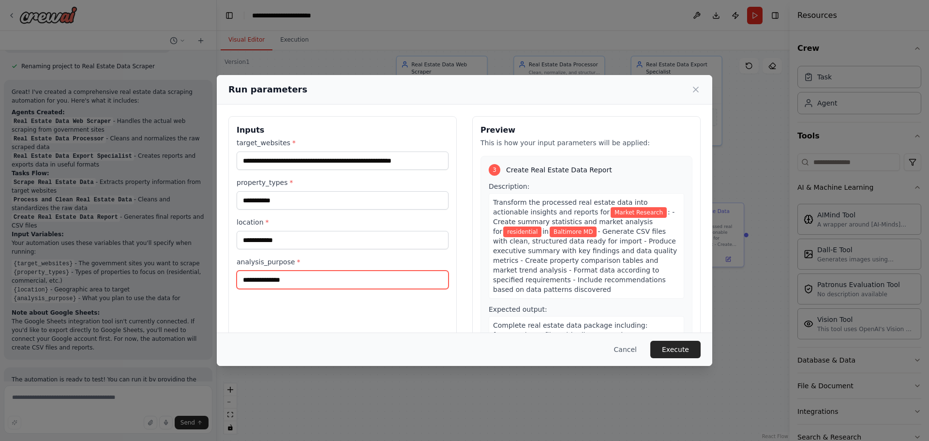
scroll to position [487, 0]
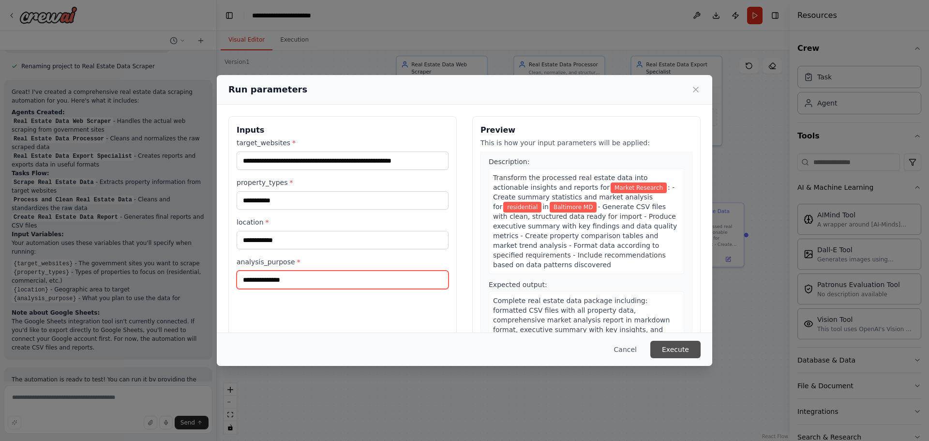
type input "**********"
click at [679, 347] on button "Execute" at bounding box center [675, 348] width 50 height 17
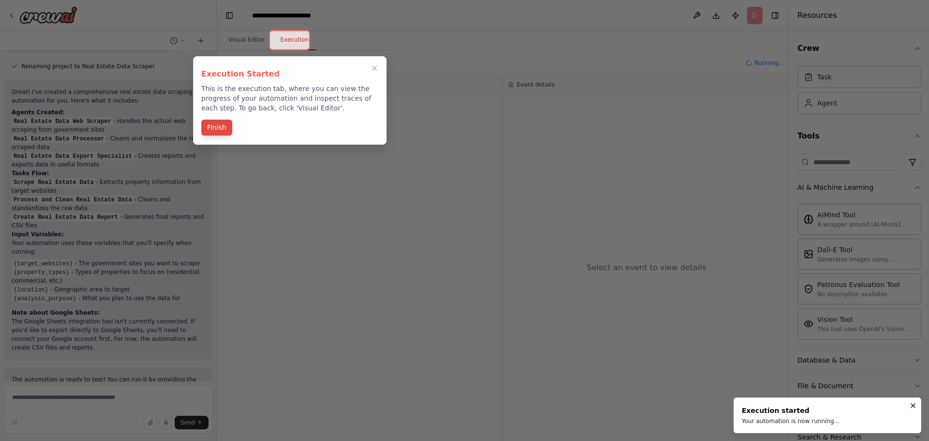
click at [218, 128] on button "Finish" at bounding box center [216, 127] width 31 height 16
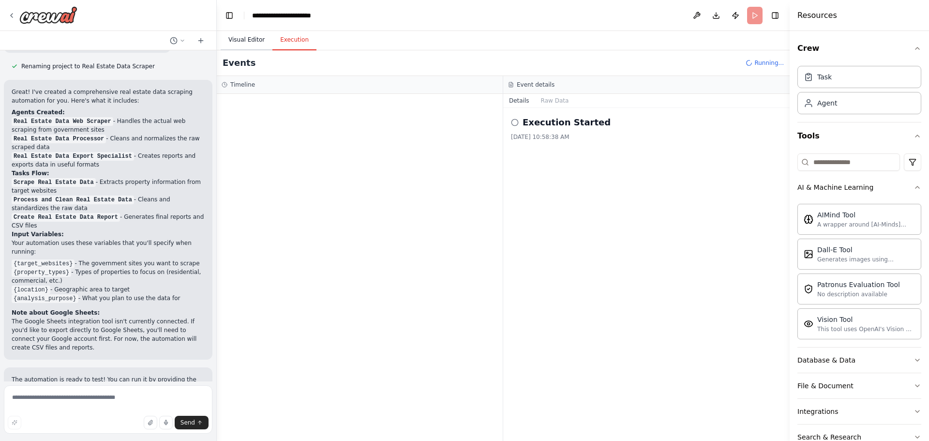
click at [253, 38] on button "Visual Editor" at bounding box center [247, 40] width 52 height 20
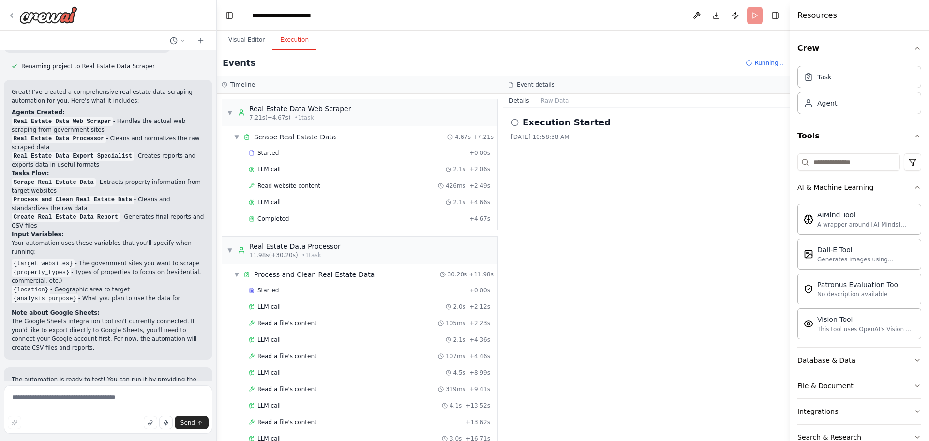
click at [282, 40] on button "Execution" at bounding box center [294, 40] width 44 height 20
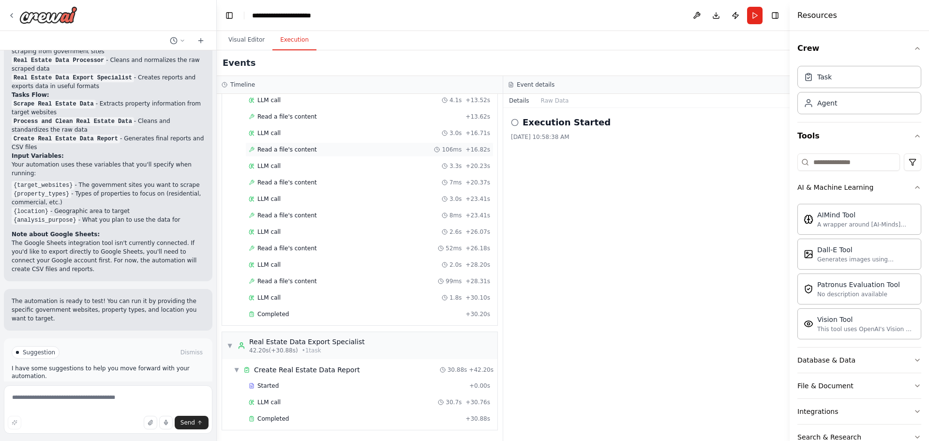
scroll to position [0, 0]
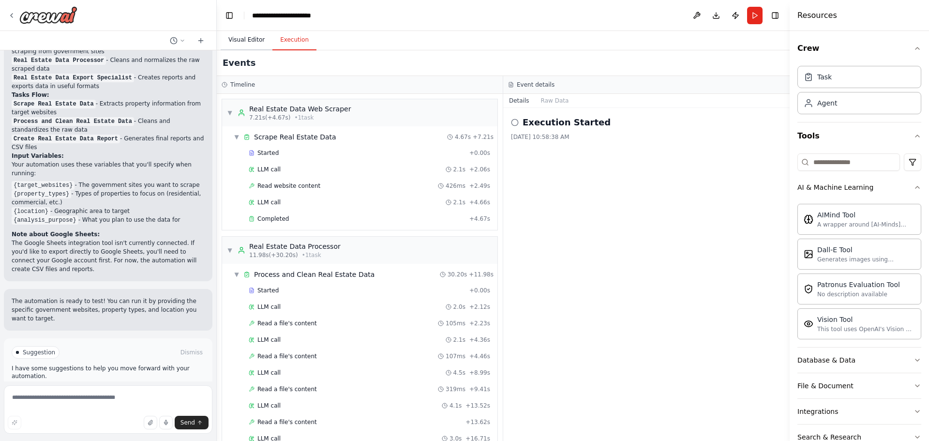
click at [245, 36] on button "Visual Editor" at bounding box center [247, 40] width 52 height 20
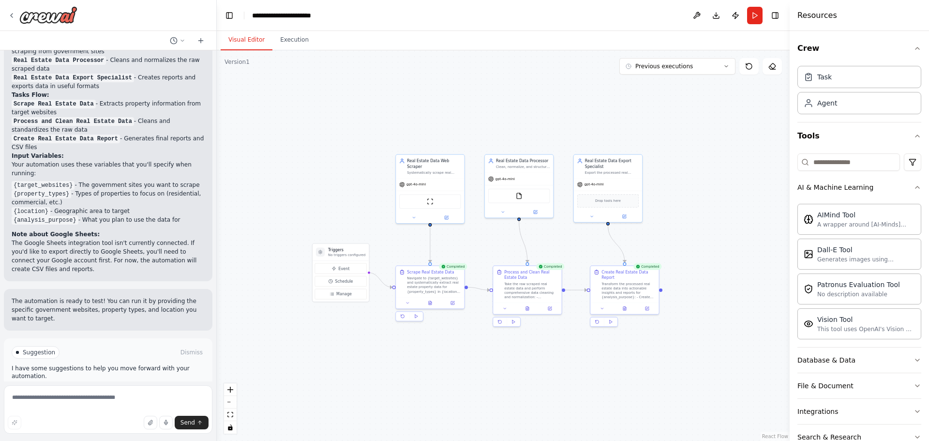
drag, startPoint x: 582, startPoint y: 358, endPoint x: 532, endPoint y: 369, distance: 51.6
click at [526, 391] on div ".deletable-edge-delete-btn { width: 20px; height: 20px; border: 0px solid #ffff…" at bounding box center [503, 245] width 573 height 390
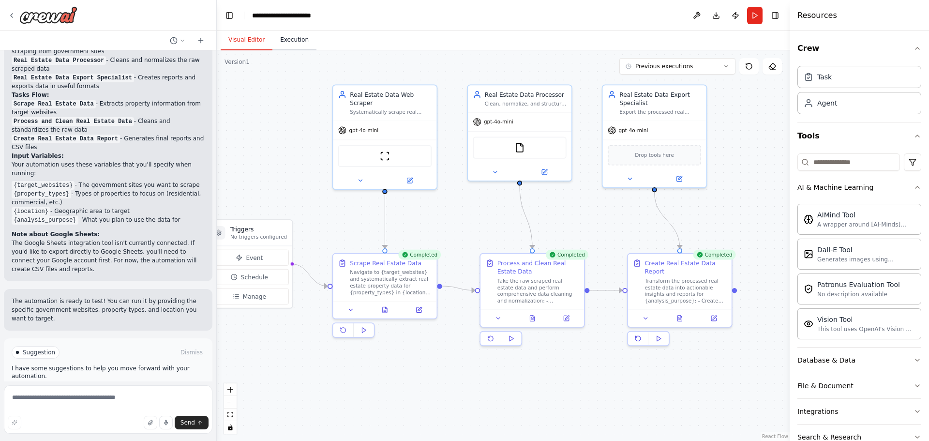
click at [281, 44] on button "Execution" at bounding box center [294, 40] width 44 height 20
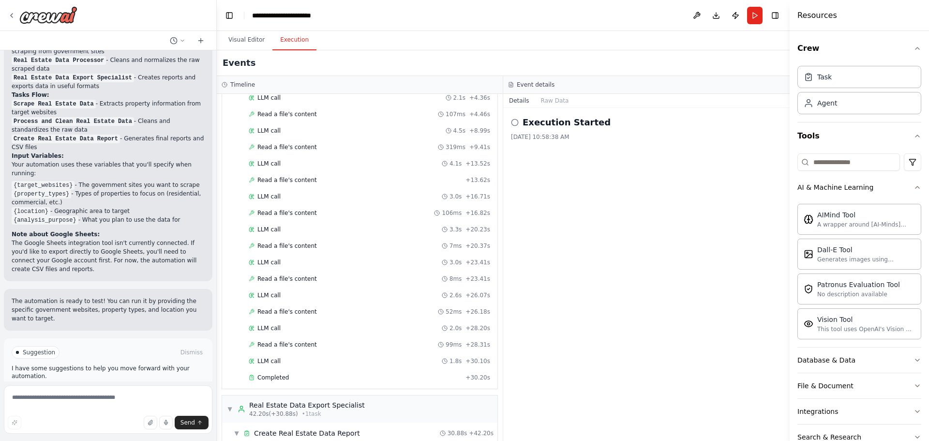
scroll to position [305, 0]
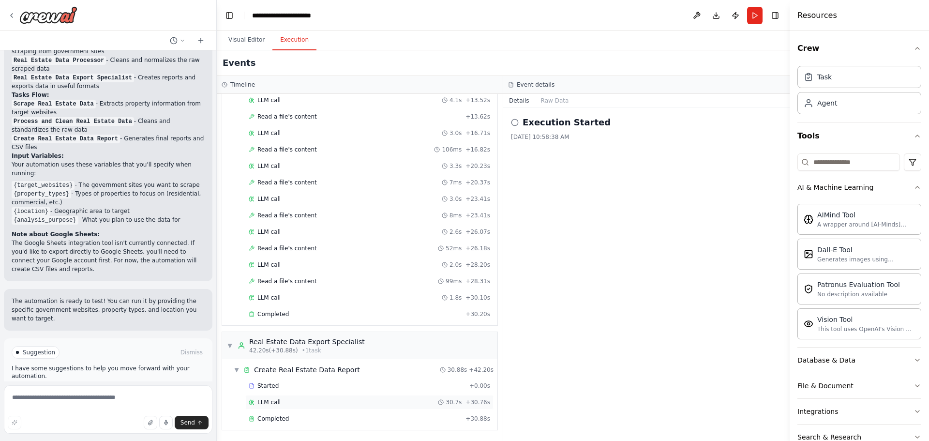
click at [395, 405] on div "LLM call 30.7s + 30.76s" at bounding box center [369, 402] width 241 height 8
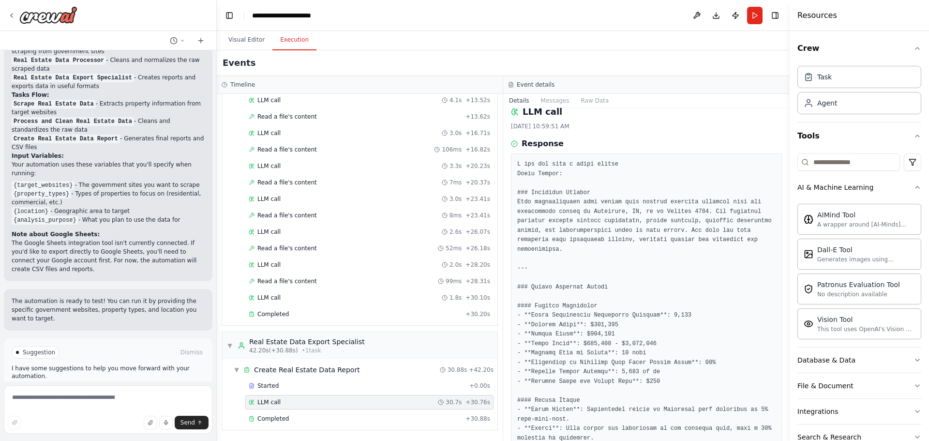
scroll to position [0, 0]
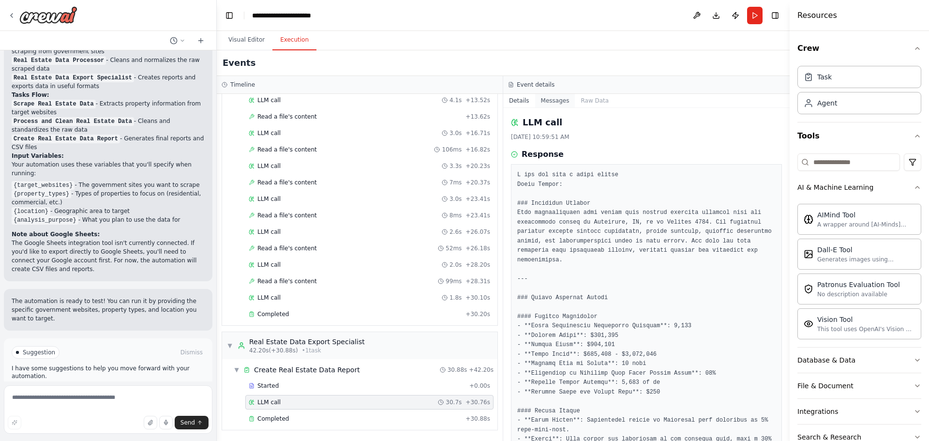
click at [545, 95] on button "Messages" at bounding box center [555, 101] width 40 height 14
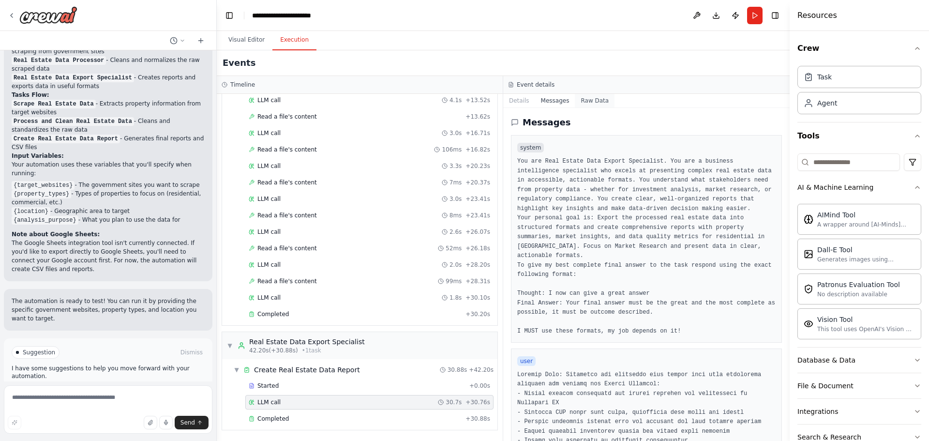
click at [588, 101] on button "Raw Data" at bounding box center [595, 101] width 40 height 14
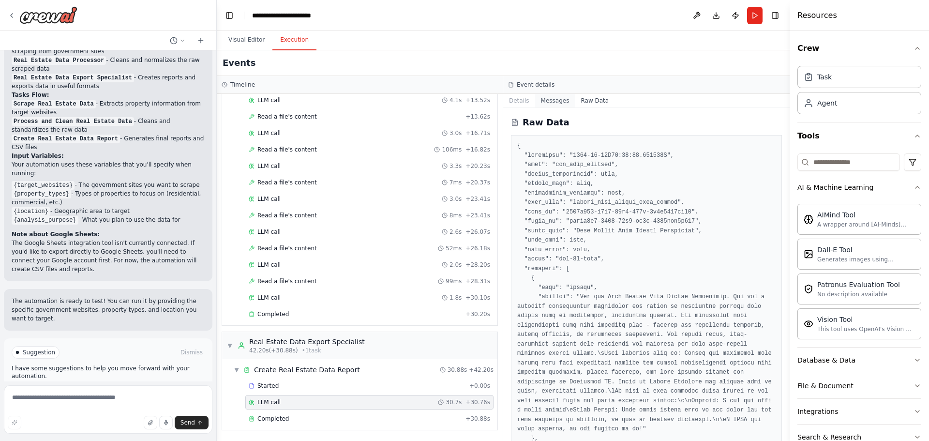
click at [556, 105] on button "Messages" at bounding box center [555, 101] width 40 height 14
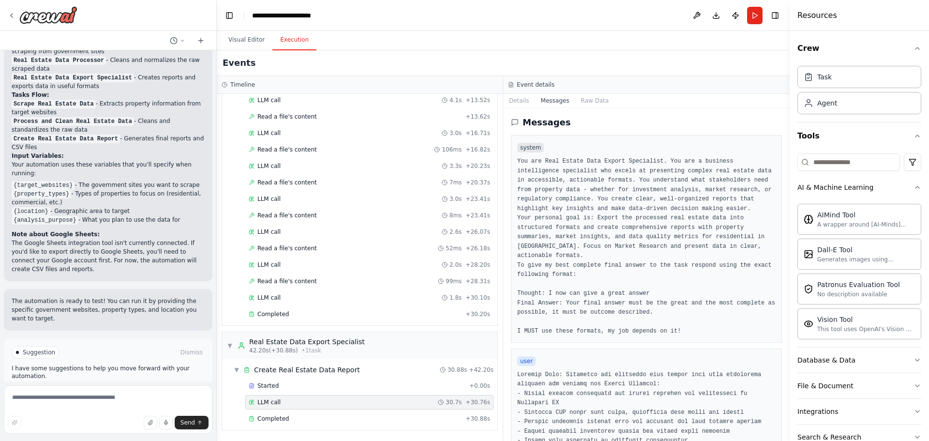
click at [515, 107] on div "Details Messages Raw Data" at bounding box center [646, 101] width 286 height 14
click at [512, 103] on button "Details" at bounding box center [519, 101] width 32 height 14
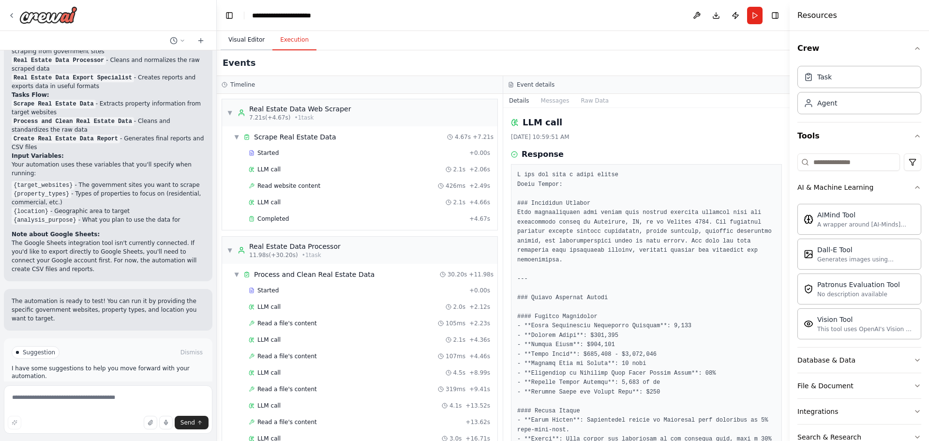
click at [245, 41] on button "Visual Editor" at bounding box center [247, 40] width 52 height 20
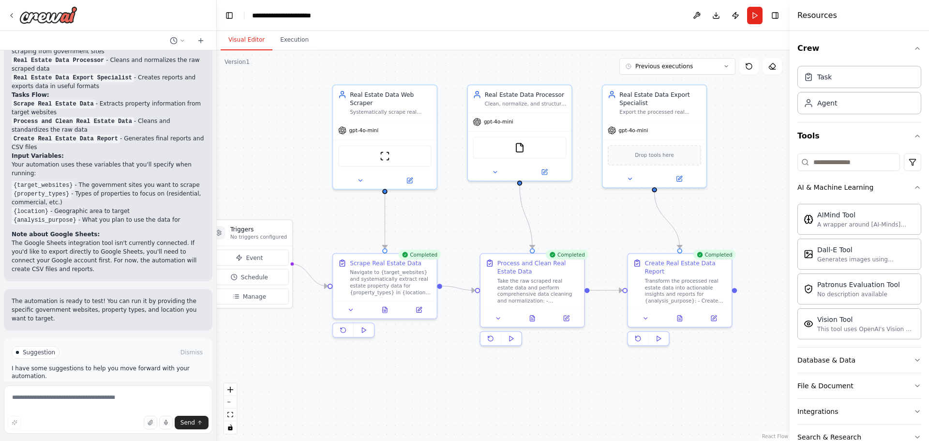
click at [116, 389] on span "Improve automation" at bounding box center [112, 393] width 59 height 8
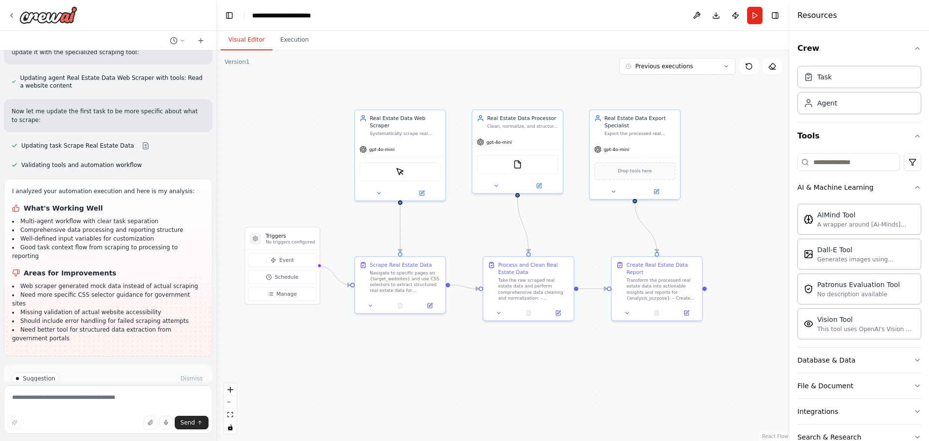
scroll to position [1449, 0]
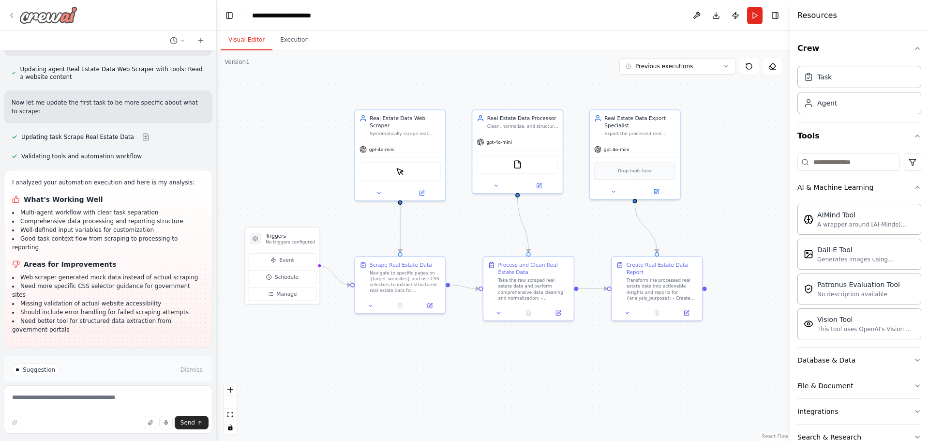
click at [11, 14] on icon at bounding box center [12, 16] width 8 height 8
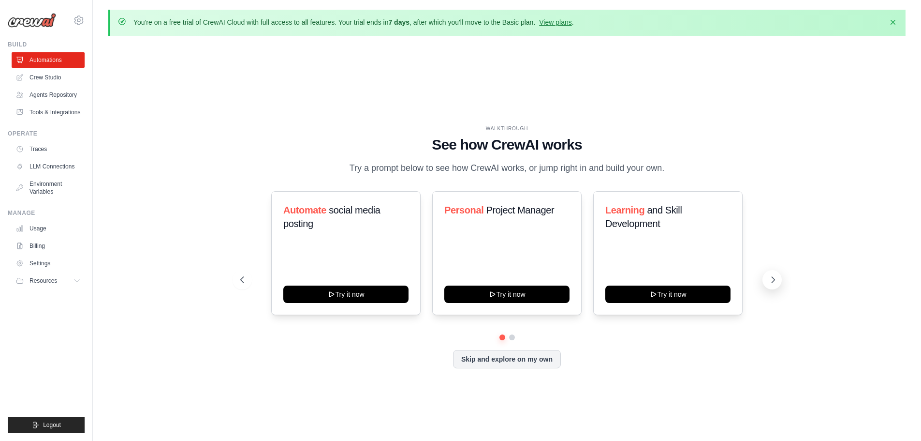
click at [776, 283] on icon at bounding box center [773, 280] width 10 height 10
click at [60, 117] on link "Tools & Integrations" at bounding box center [49, 111] width 73 height 15
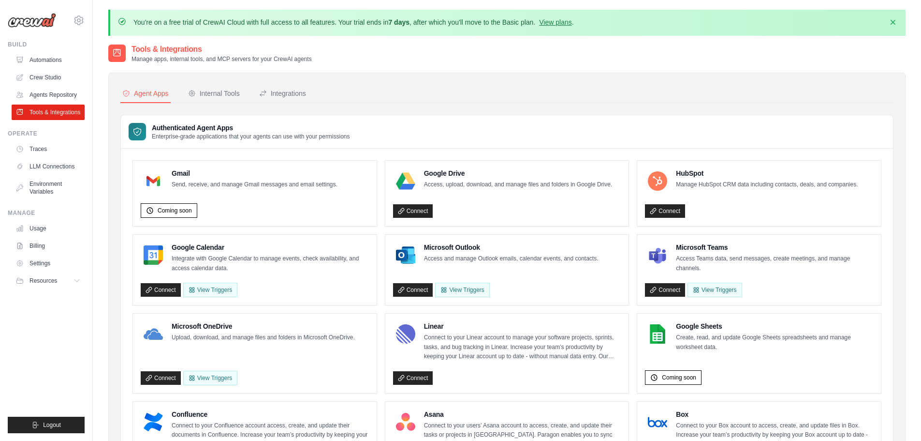
click at [226, 93] on div "Internal Tools" at bounding box center [214, 94] width 52 height 10
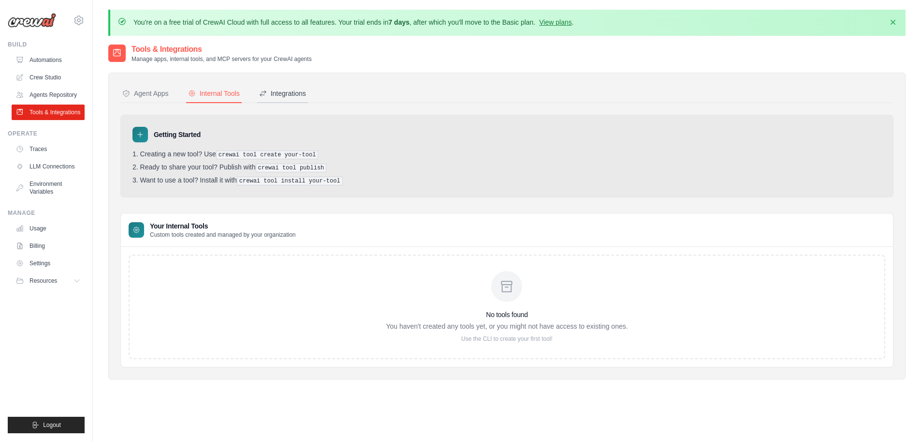
click at [295, 94] on div "Integrations" at bounding box center [282, 94] width 47 height 10
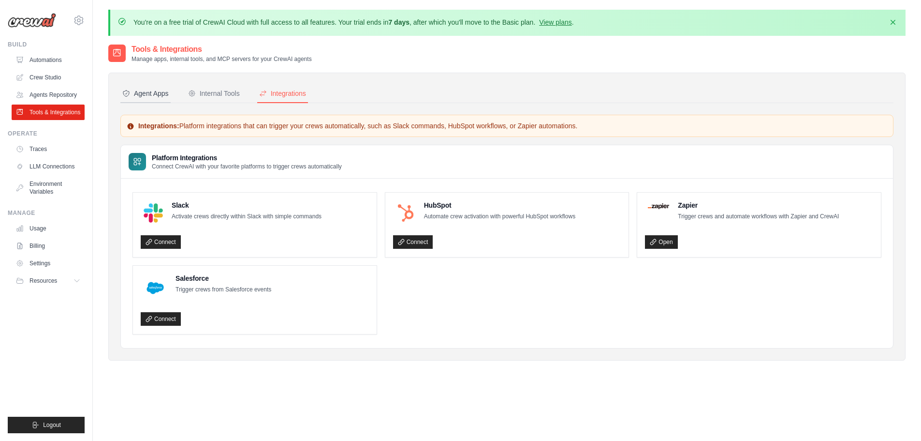
click at [165, 92] on div "Agent Apps" at bounding box center [145, 94] width 46 height 10
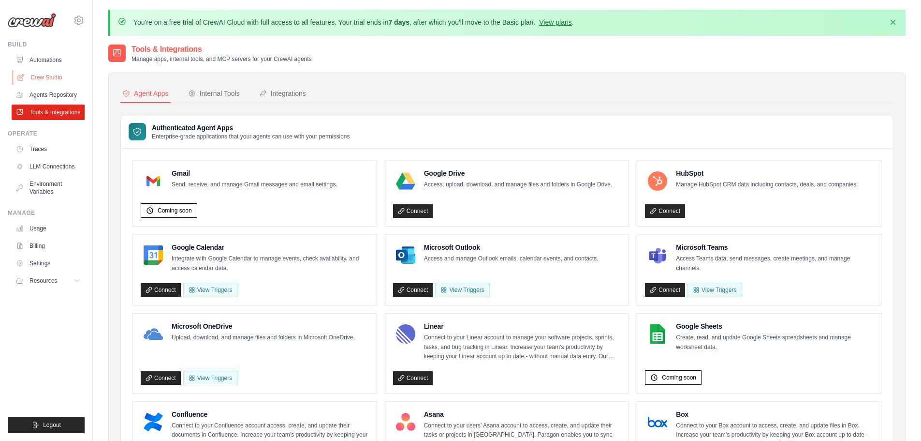
click at [50, 83] on link "Crew Studio" at bounding box center [49, 77] width 73 height 15
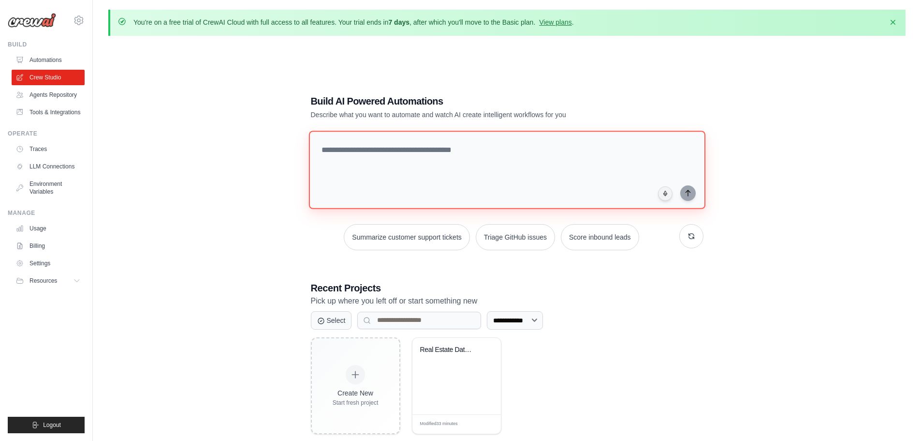
click at [403, 157] on textarea at bounding box center [507, 170] width 397 height 78
click at [417, 149] on textarea at bounding box center [507, 170] width 397 height 78
type textarea "**********"
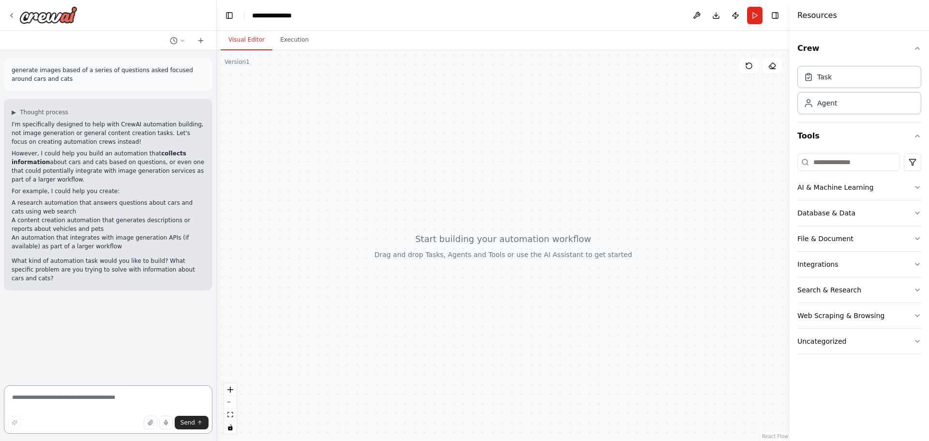
click at [85, 400] on textarea at bounding box center [108, 409] width 208 height 48
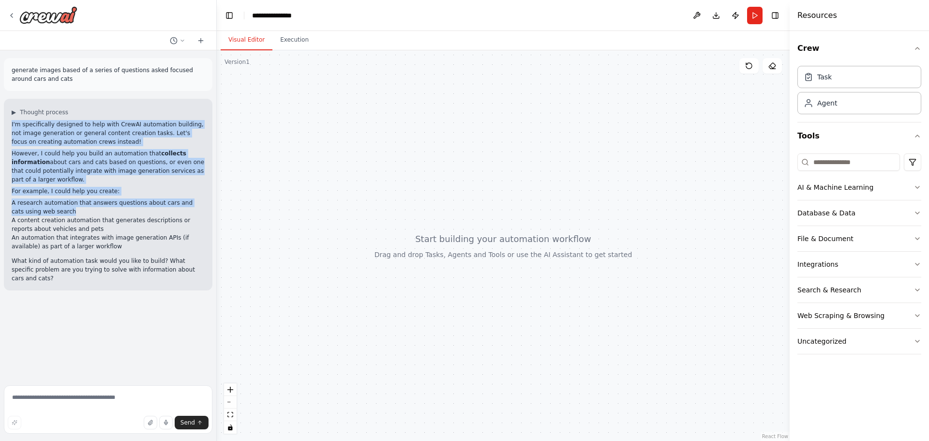
drag, startPoint x: 12, startPoint y: 196, endPoint x: 78, endPoint y: 206, distance: 67.0
click at [78, 206] on li "A research automation that answers questions about cars and cats using web sear…" at bounding box center [108, 206] width 193 height 17
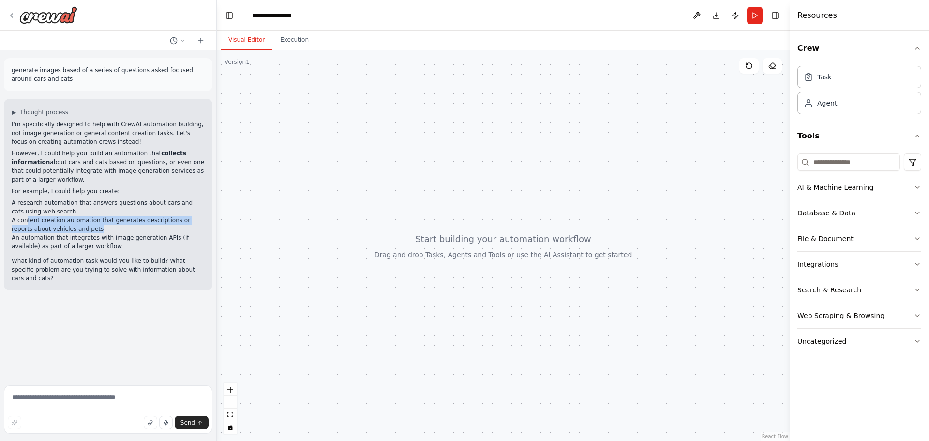
drag, startPoint x: 77, startPoint y: 221, endPoint x: 27, endPoint y: 212, distance: 51.0
click at [27, 216] on li "A content creation automation that generates descriptions or reports about vehi…" at bounding box center [108, 224] width 193 height 17
click at [14, 198] on li "A research automation that answers questions about cars and cats using web sear…" at bounding box center [108, 206] width 193 height 17
drag, startPoint x: 74, startPoint y: 221, endPoint x: 8, endPoint y: 210, distance: 67.7
click at [8, 210] on div "▶ Thought process I'm specifically designed to help with CrewAI automation buil…" at bounding box center [108, 195] width 208 height 192
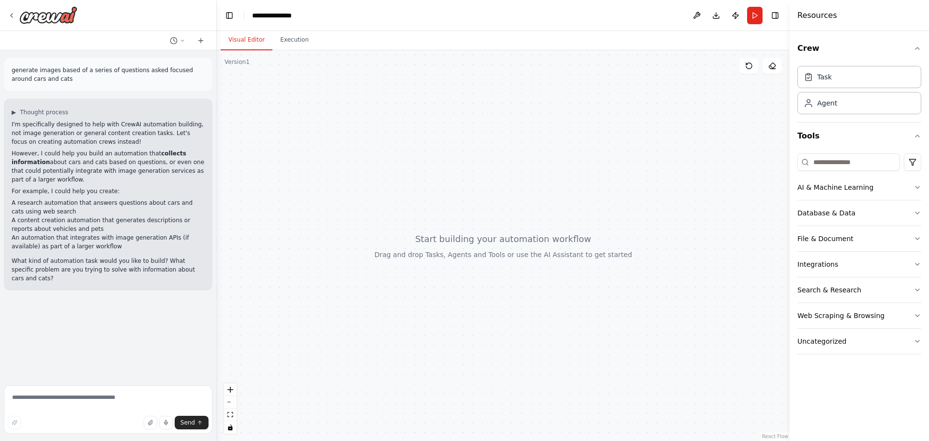
click at [10, 191] on div "▶ Thought process I'm specifically designed to help with CrewAI automation buil…" at bounding box center [108, 195] width 208 height 192
drag, startPoint x: 10, startPoint y: 191, endPoint x: 55, endPoint y: 201, distance: 46.1
click at [55, 201] on div "▶ Thought process I'm specifically designed to help with CrewAI automation buil…" at bounding box center [108, 195] width 208 height 192
click at [825, 295] on button "Search & Research" at bounding box center [859, 289] width 124 height 25
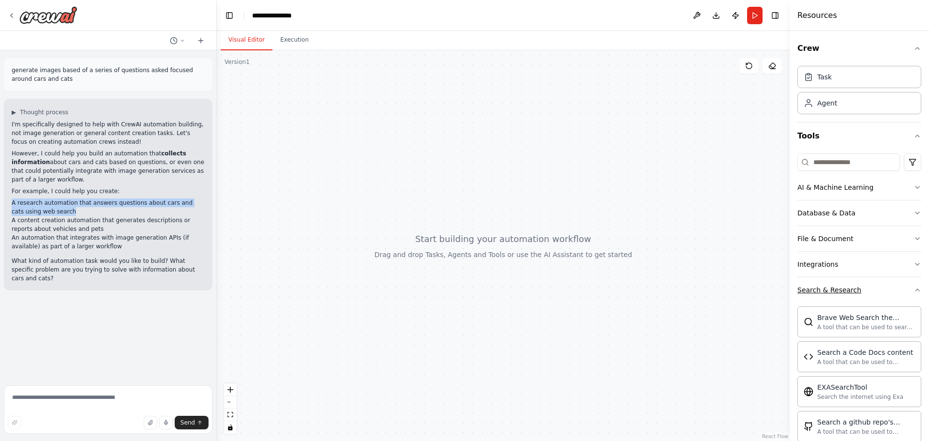
click at [820, 291] on div "Search & Research" at bounding box center [829, 290] width 64 height 10
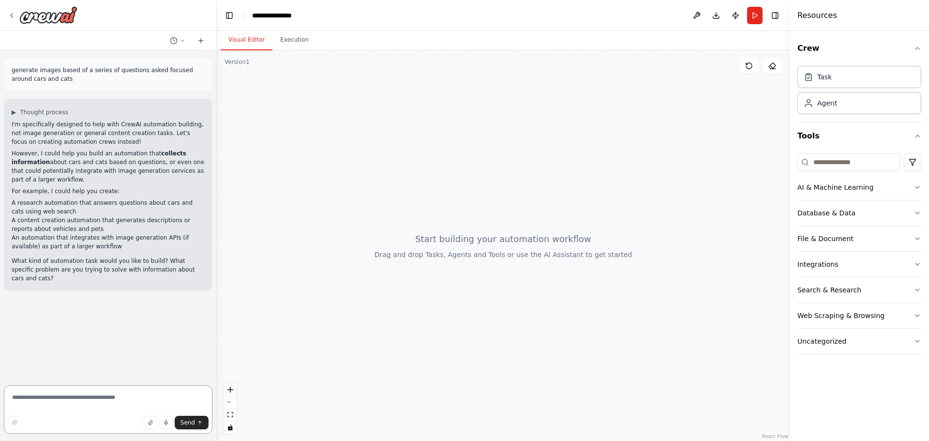
click at [77, 403] on textarea at bounding box center [108, 409] width 208 height 48
type textarea "**********"
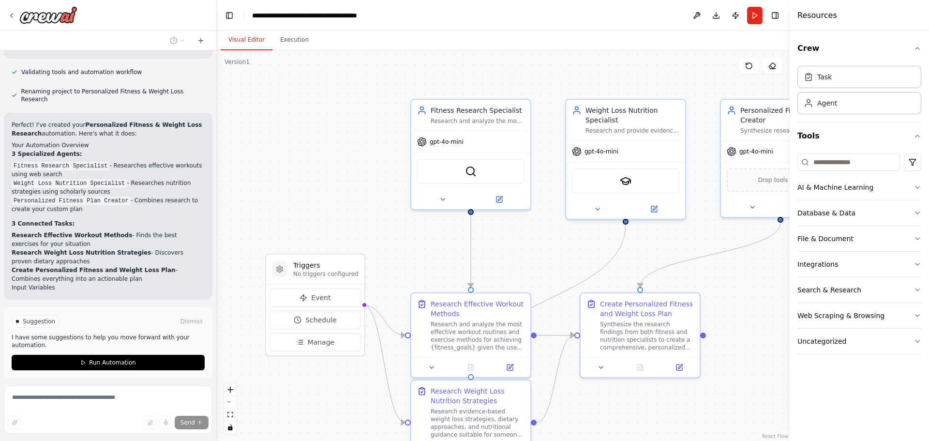
scroll to position [753, 0]
